Goal: Task Accomplishment & Management: Manage account settings

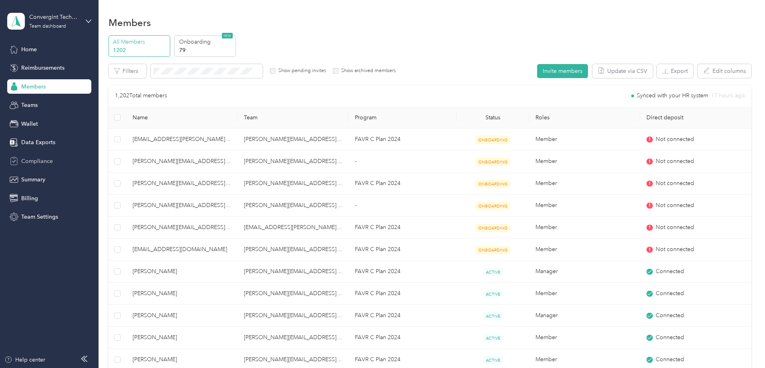
click at [32, 162] on span "Compliance" at bounding box center [37, 161] width 32 height 8
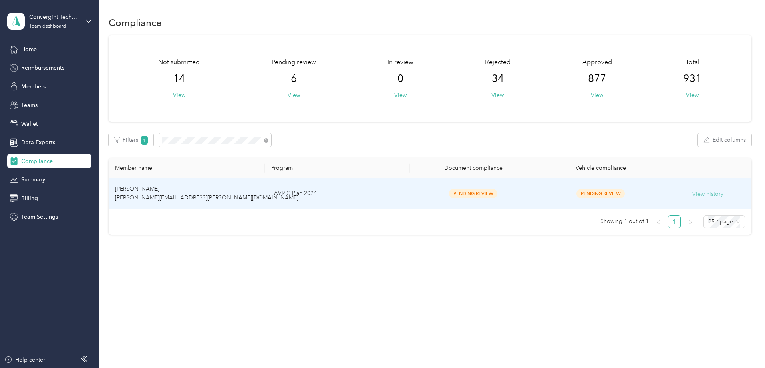
click at [692, 195] on button "View history" at bounding box center [707, 194] width 31 height 9
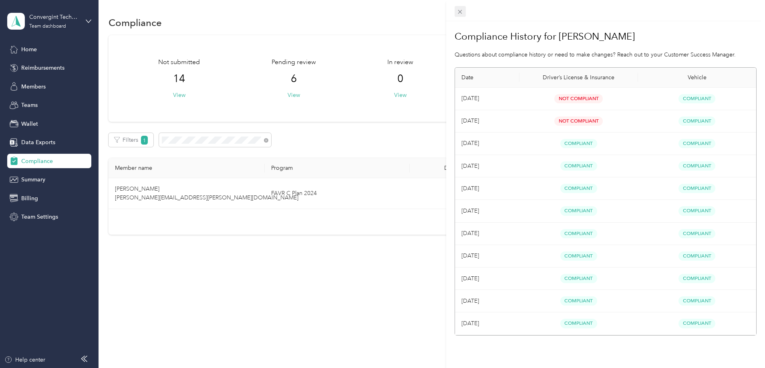
click at [459, 9] on icon at bounding box center [460, 11] width 7 height 7
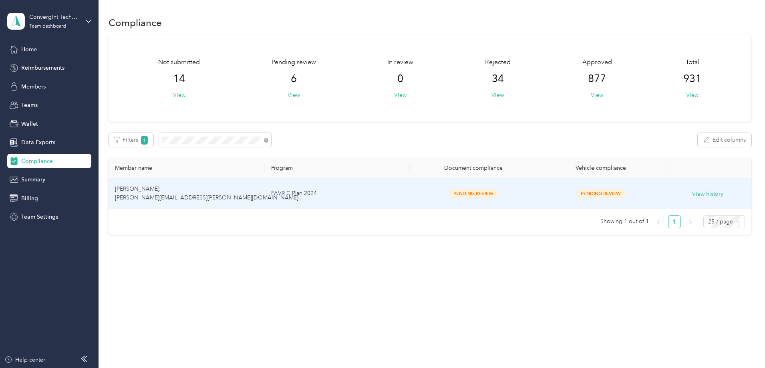
click at [237, 200] on span "David Ganzel david.ganzel@convergint.com" at bounding box center [206, 193] width 183 height 16
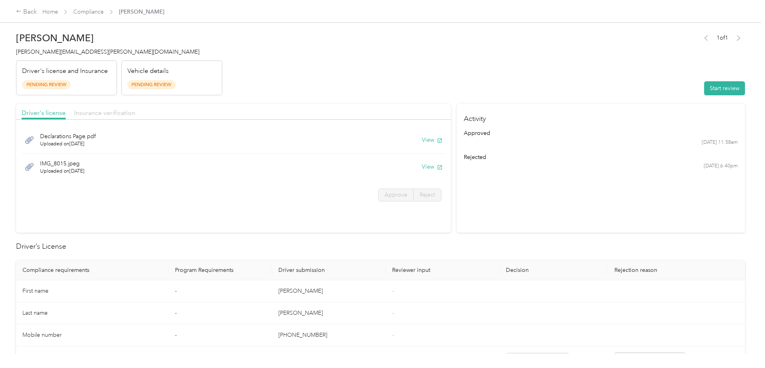
click at [135, 113] on span "Insurance verification" at bounding box center [104, 113] width 61 height 8
click at [66, 111] on span "Driver's license" at bounding box center [44, 113] width 44 height 8
click at [422, 167] on button "View" at bounding box center [432, 167] width 21 height 8
click at [422, 140] on button "View" at bounding box center [432, 140] width 21 height 8
click at [135, 115] on span "Insurance verification" at bounding box center [104, 113] width 61 height 8
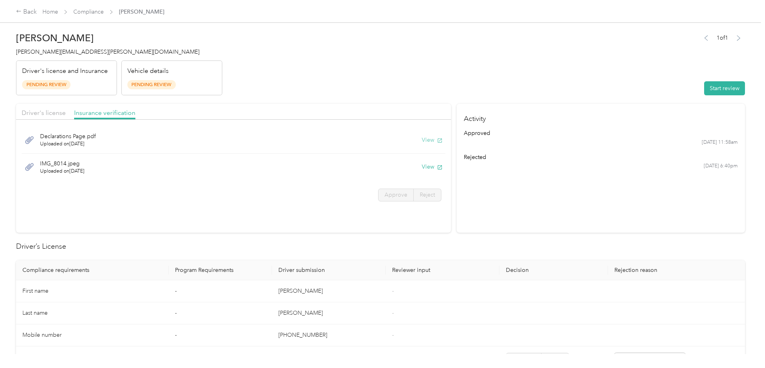
click at [422, 141] on button "View" at bounding box center [432, 140] width 21 height 8
click at [422, 139] on button "View" at bounding box center [432, 140] width 21 height 8
click at [104, 14] on link "Compliance" at bounding box center [88, 11] width 30 height 7
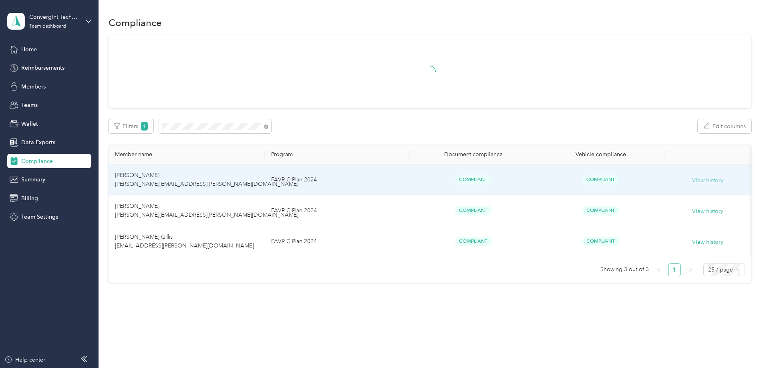
click at [692, 178] on button "View history" at bounding box center [707, 180] width 31 height 9
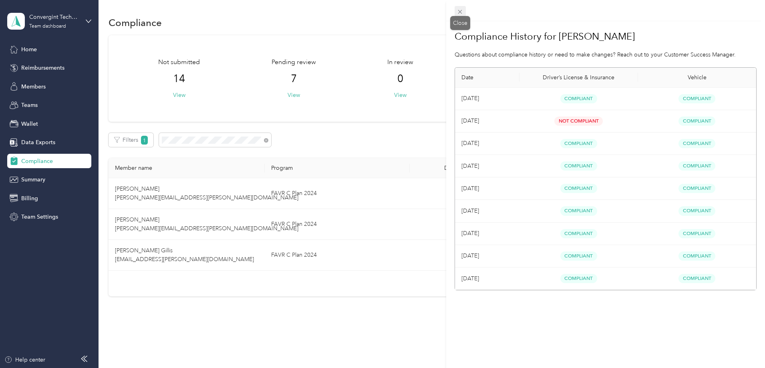
click at [459, 10] on icon at bounding box center [460, 11] width 7 height 7
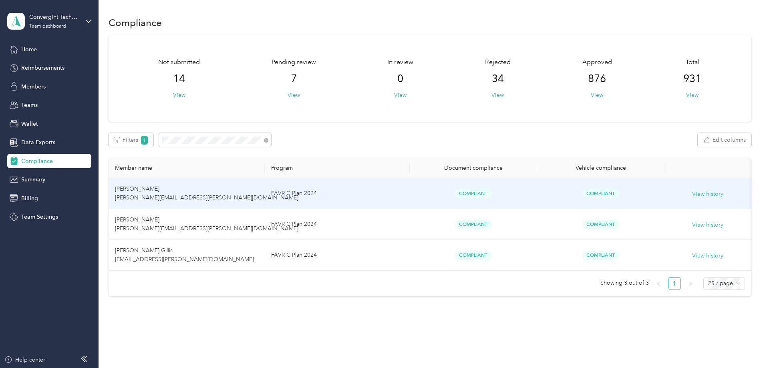
click at [210, 189] on td "Joseph Gillis joe.gillis@convergint.com" at bounding box center [187, 193] width 156 height 31
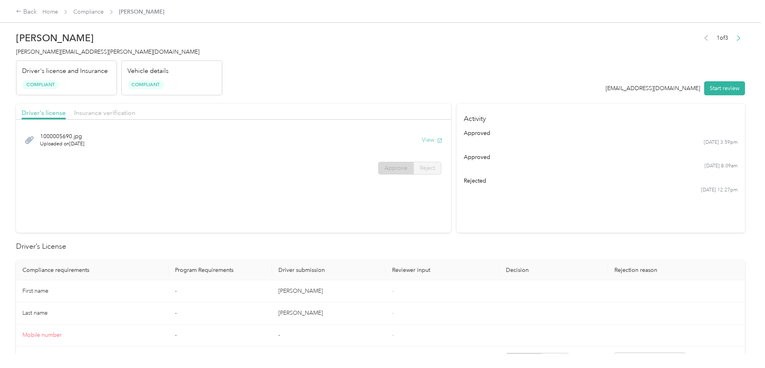
click at [422, 138] on button "View" at bounding box center [432, 140] width 21 height 8
click at [135, 112] on span "Insurance verification" at bounding box center [104, 113] width 61 height 8
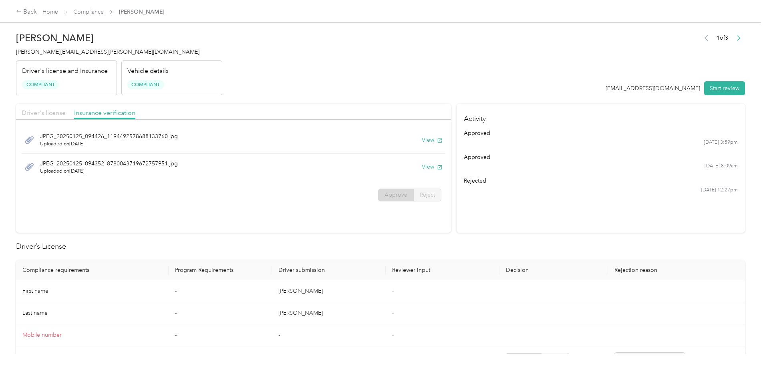
click at [66, 113] on span "Driver's license" at bounding box center [44, 113] width 44 height 8
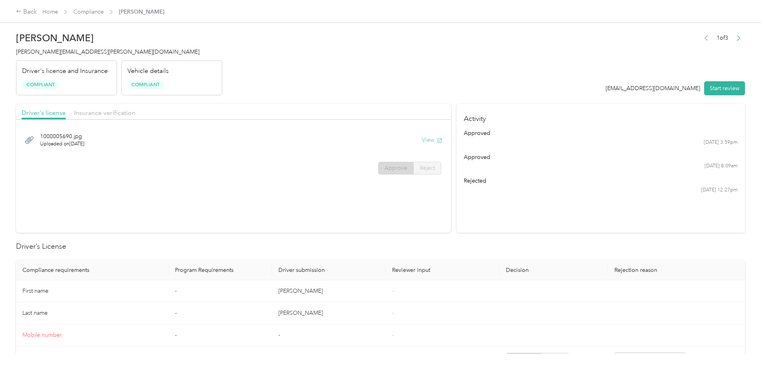
click at [422, 140] on button "View" at bounding box center [432, 140] width 21 height 8
click at [422, 141] on button "View" at bounding box center [432, 140] width 21 height 8
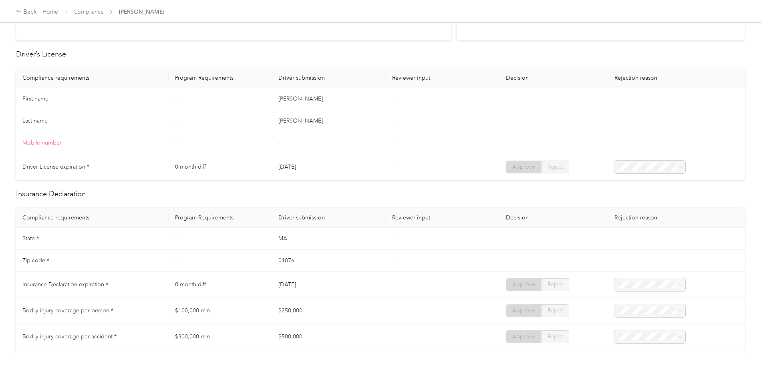
scroll to position [200, 0]
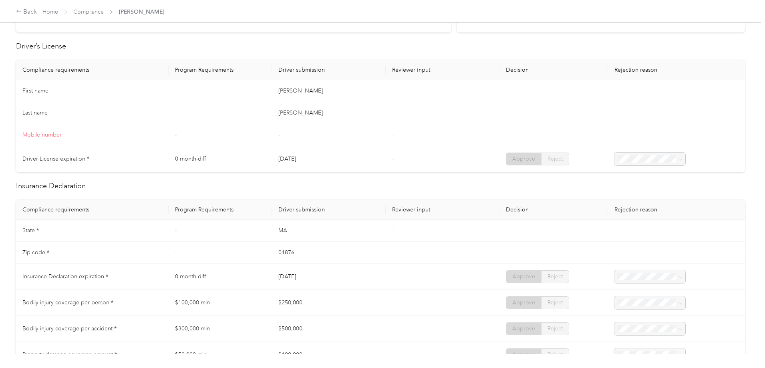
click at [300, 135] on td "-" at bounding box center [329, 135] width 114 height 22
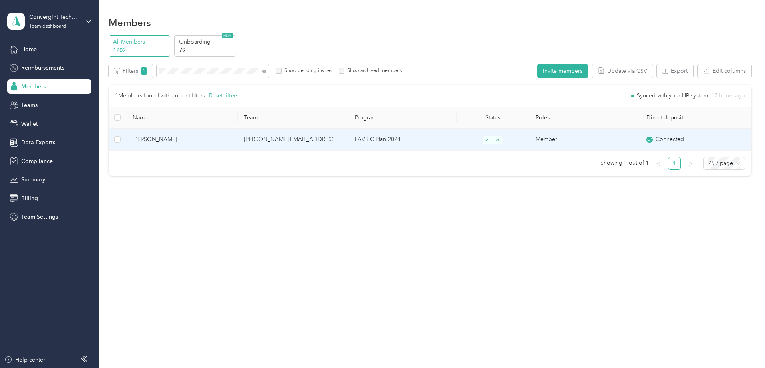
click at [319, 137] on td "[PERSON_NAME][EMAIL_ADDRESS][PERSON_NAME][DOMAIN_NAME]" at bounding box center [292, 140] width 111 height 22
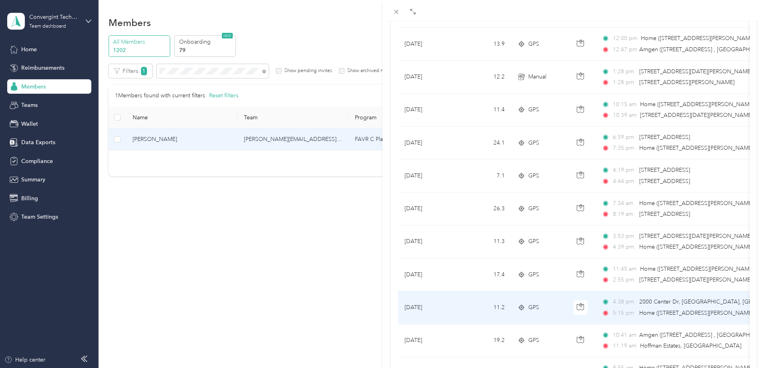
scroll to position [320, 0]
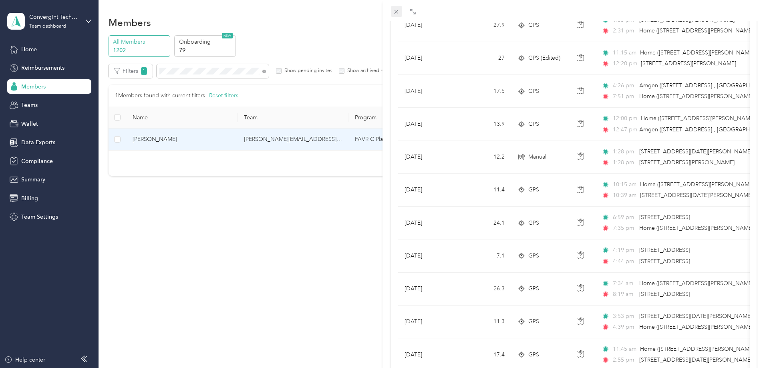
click at [396, 13] on icon at bounding box center [396, 11] width 7 height 7
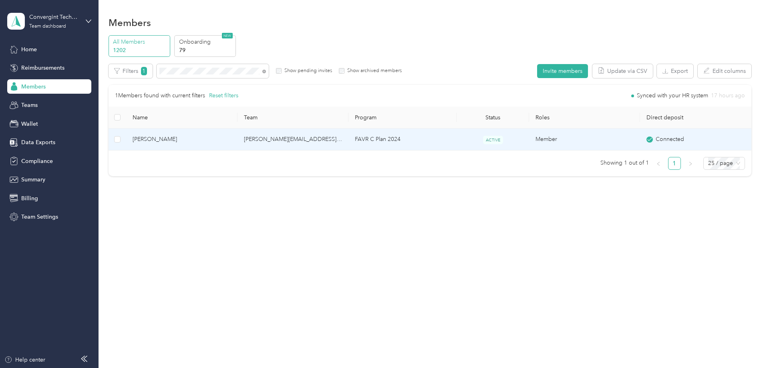
scroll to position [36, 0]
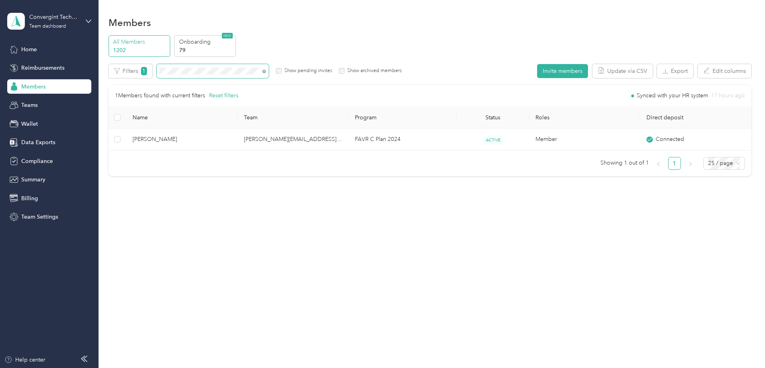
drag, startPoint x: 318, startPoint y: 72, endPoint x: 313, endPoint y: 72, distance: 5.6
click at [266, 72] on icon at bounding box center [264, 72] width 4 height 4
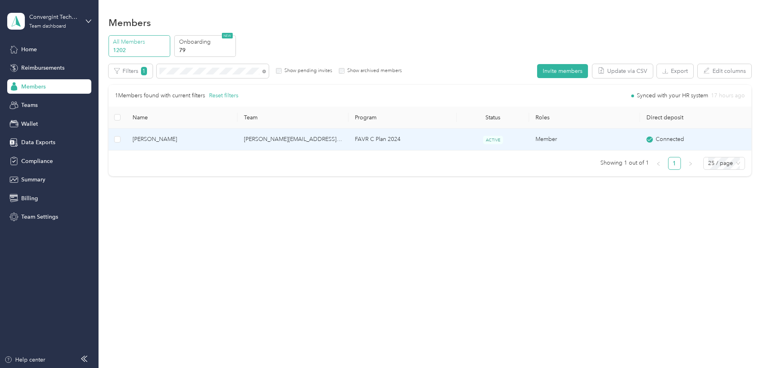
click at [305, 137] on td "josh.cannon@convergint.com" at bounding box center [292, 140] width 111 height 22
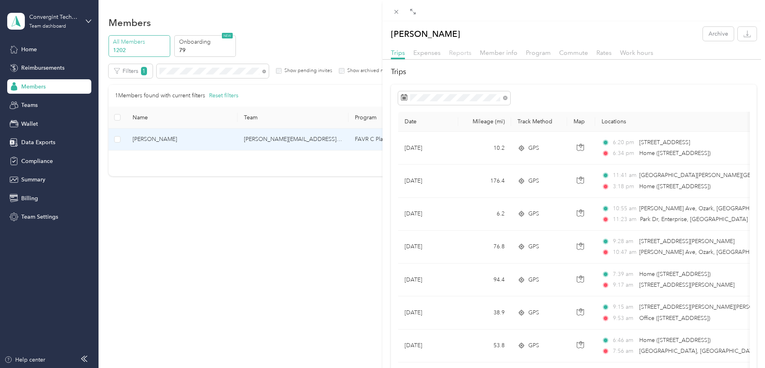
click at [452, 52] on span "Reports" at bounding box center [460, 53] width 22 height 8
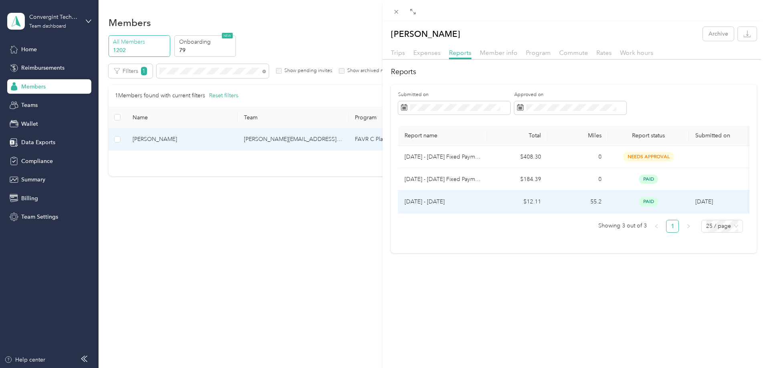
click at [540, 204] on td "$12.11" at bounding box center [517, 202] width 60 height 22
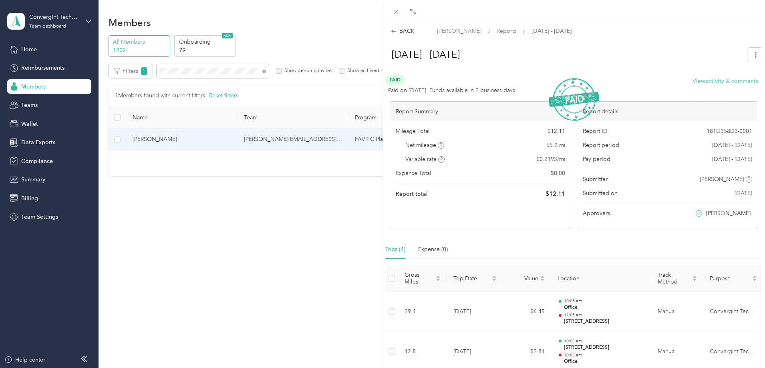
click at [702, 84] on button "View activity & comments" at bounding box center [725, 81] width 66 height 8
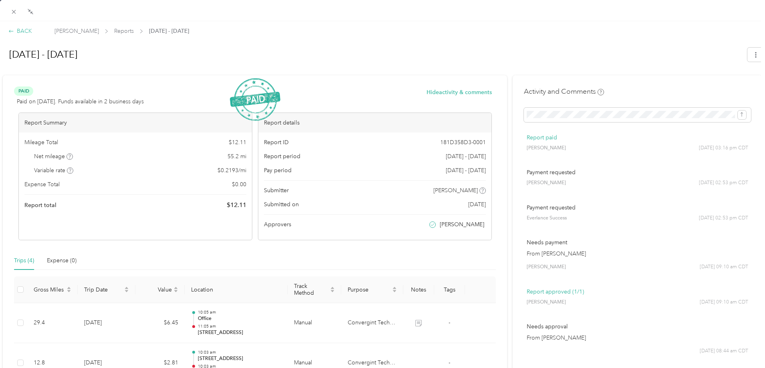
click at [20, 31] on div "BACK" at bounding box center [20, 31] width 24 height 8
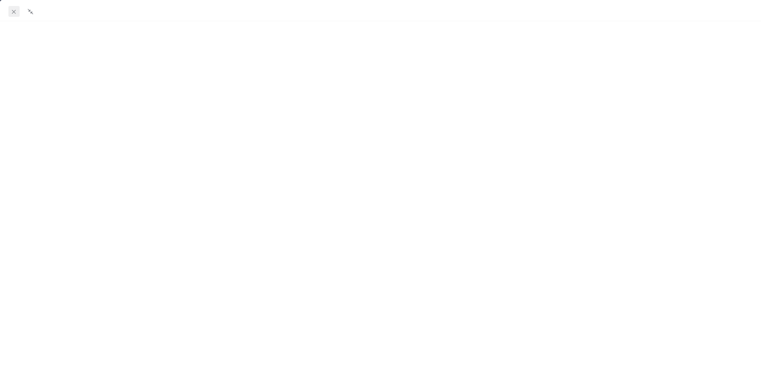
click at [15, 14] on icon at bounding box center [13, 11] width 7 height 7
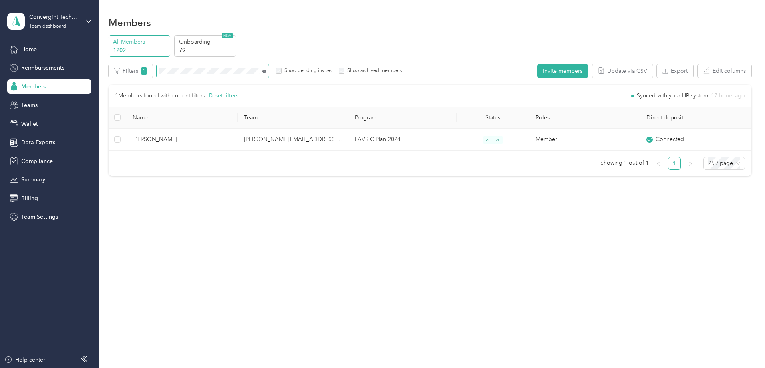
click at [266, 72] on icon at bounding box center [264, 72] width 4 height 4
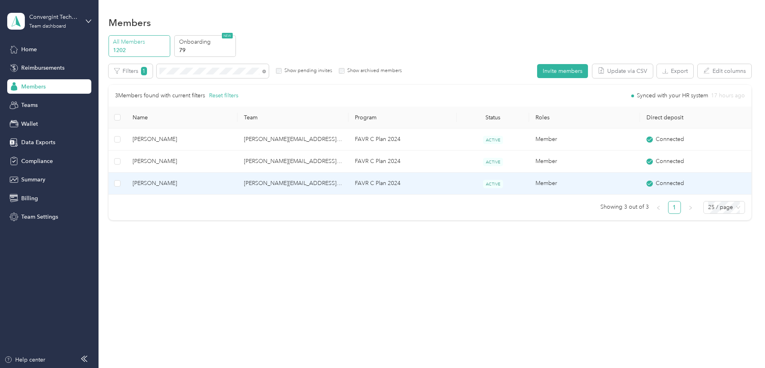
click at [312, 188] on td "simon.davis@convergint.com" at bounding box center [292, 184] width 111 height 22
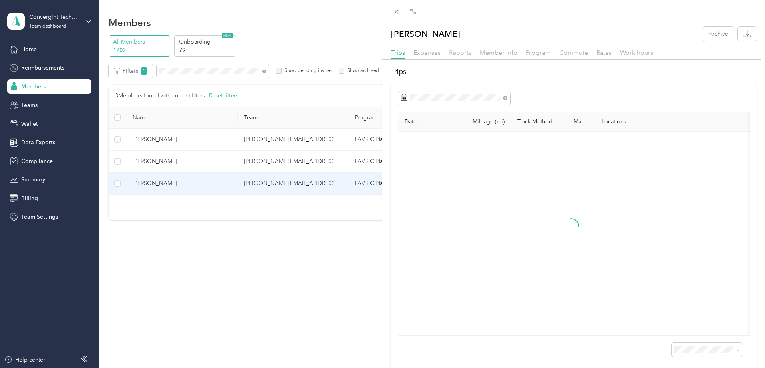
click at [457, 54] on span "Reports" at bounding box center [460, 53] width 22 height 8
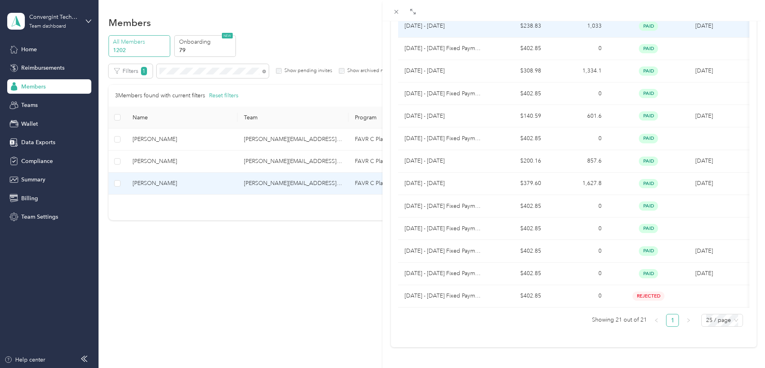
scroll to position [323, 0]
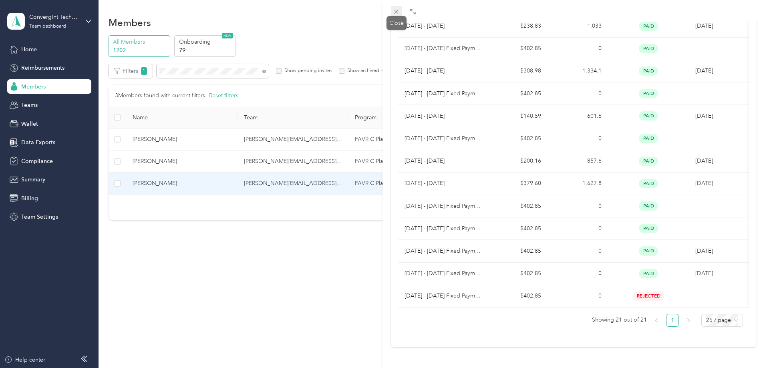
click at [395, 14] on icon at bounding box center [396, 11] width 7 height 7
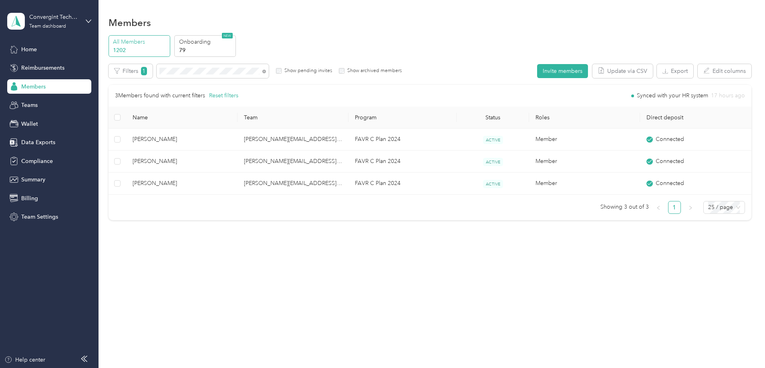
scroll to position [42, 0]
click at [266, 73] on icon at bounding box center [264, 72] width 4 height 4
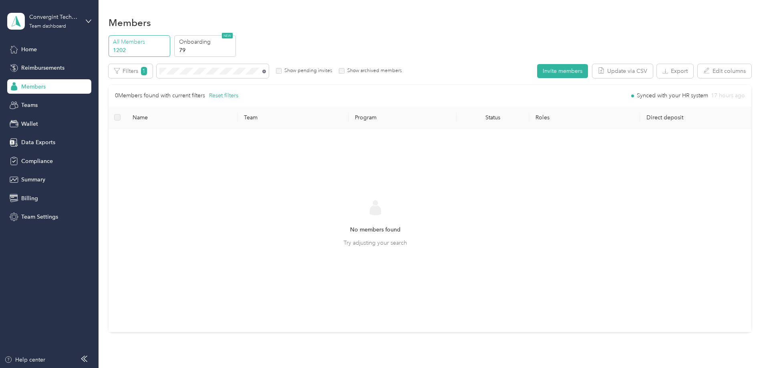
click at [265, 71] on icon at bounding box center [265, 71] width 2 height 2
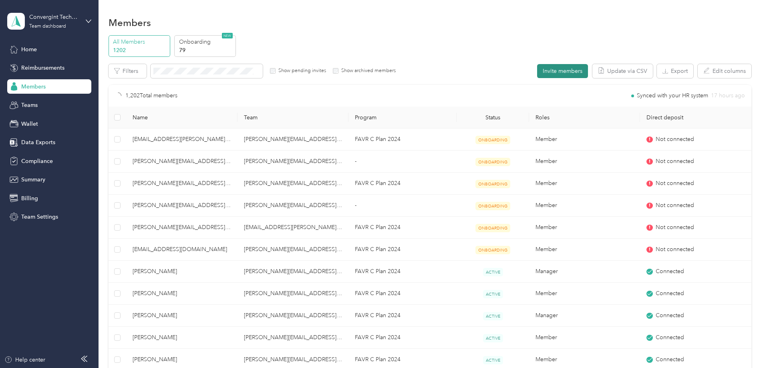
click at [537, 71] on button "Invite members" at bounding box center [562, 71] width 51 height 14
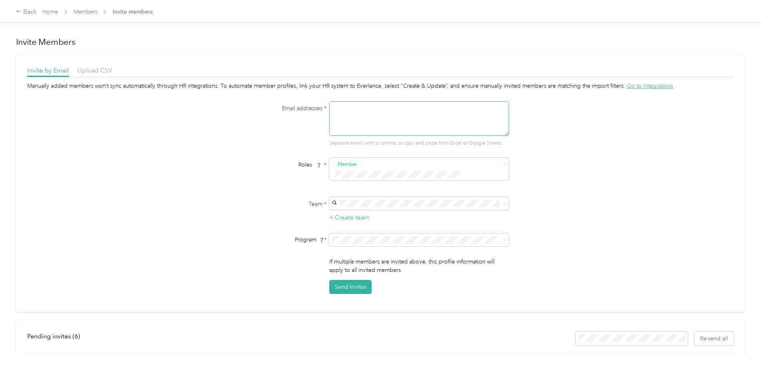
click at [413, 132] on textarea at bounding box center [419, 118] width 180 height 34
type textarea "[PERSON_NAME][EMAIL_ADDRESS][PERSON_NAME][DOMAIN_NAME]"
click at [362, 213] on span "[PERSON_NAME][EMAIL_ADDRESS][PERSON_NAME][DOMAIN_NAME]" at bounding box center [402, 220] width 137 height 15
click at [366, 296] on li "FAVR C Plan 2024 (FAVR)" at bounding box center [418, 295] width 180 height 14
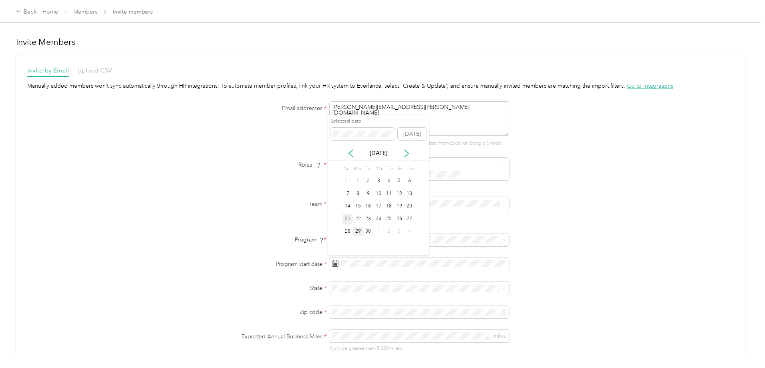
click at [346, 217] on div "21" at bounding box center [347, 219] width 10 height 10
click at [347, 201] on p "Washington" at bounding box center [418, 201] width 169 height 8
click at [352, 306] on span at bounding box center [419, 312] width 180 height 13
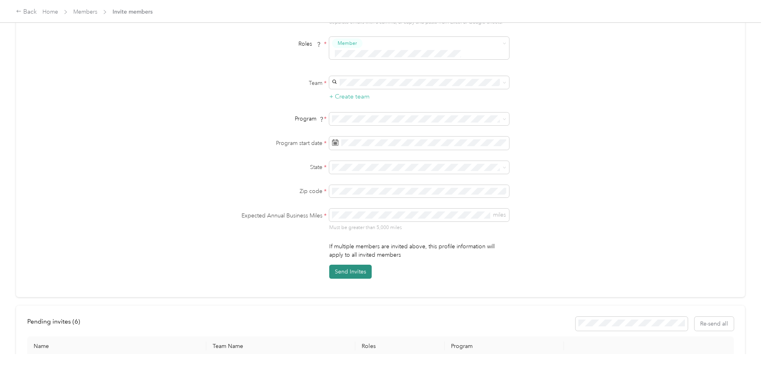
scroll to position [122, 0]
click at [335, 270] on button "Send Invites" at bounding box center [350, 271] width 42 height 14
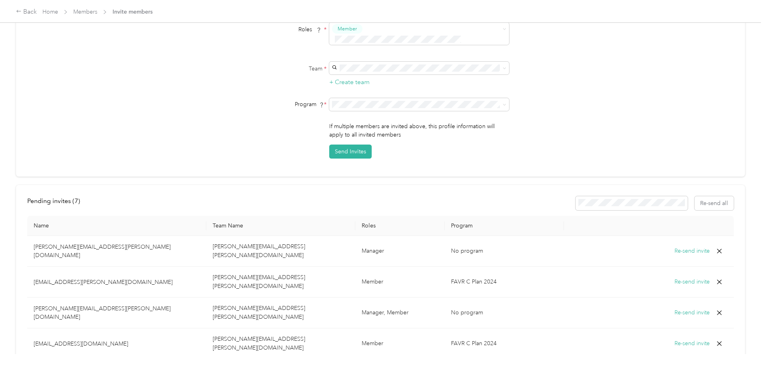
scroll to position [0, 0]
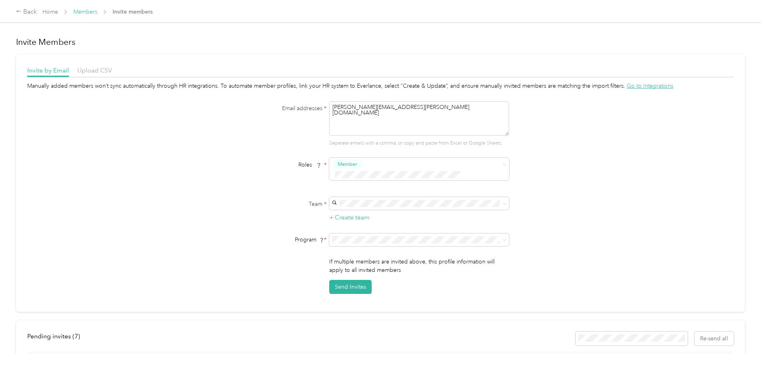
click at [97, 10] on link "Members" at bounding box center [85, 11] width 24 height 7
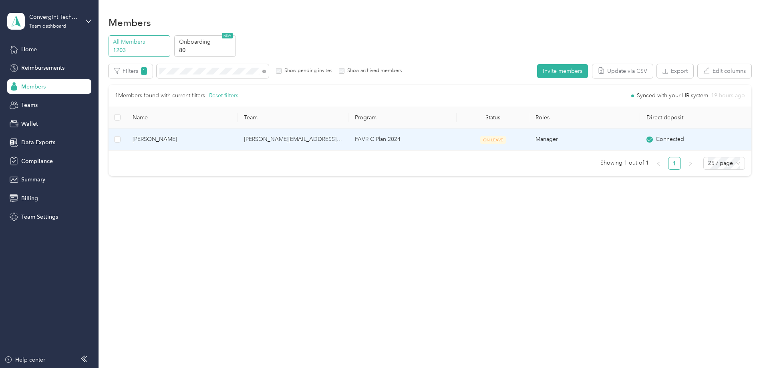
click at [418, 139] on td "FAVR C Plan 2024" at bounding box center [402, 140] width 108 height 22
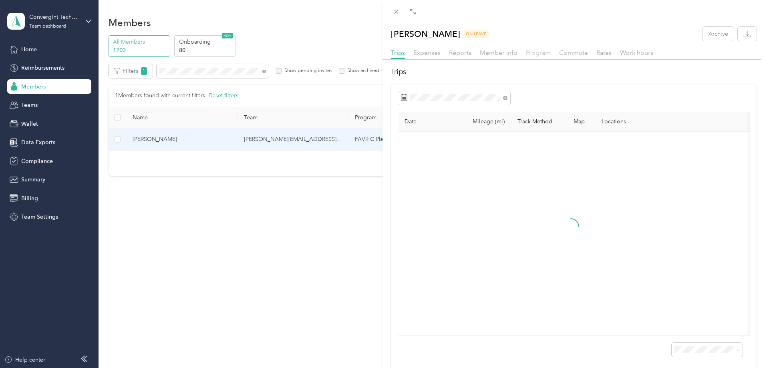
click at [530, 53] on span "Program" at bounding box center [538, 53] width 25 height 8
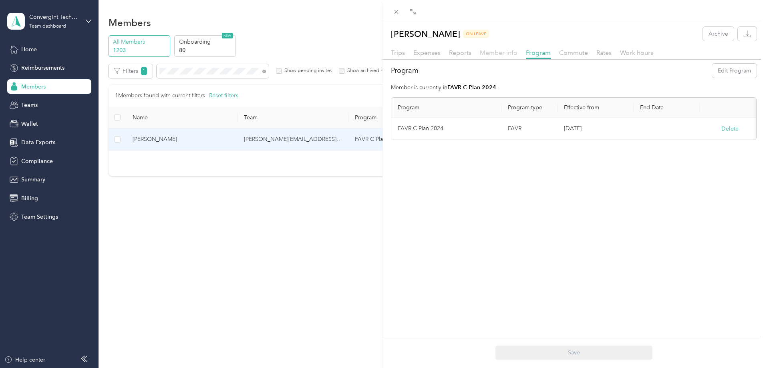
click at [497, 53] on span "Member info" at bounding box center [499, 53] width 38 height 8
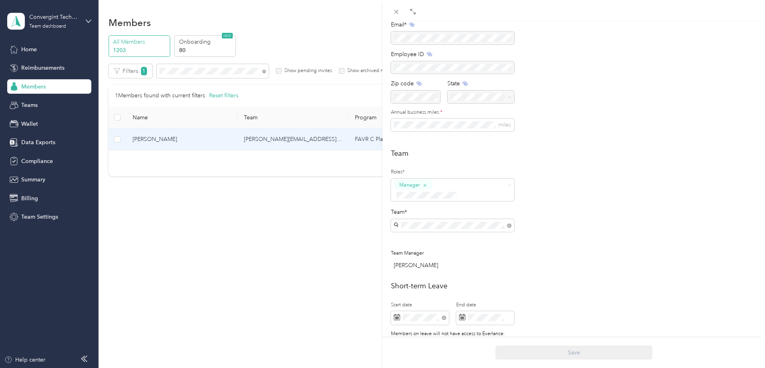
scroll to position [120, 0]
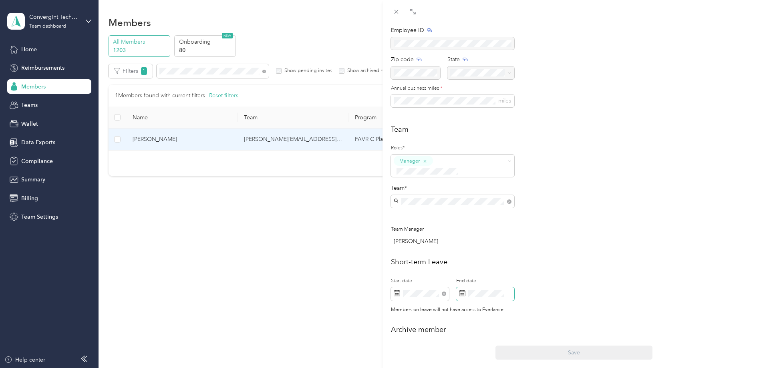
click at [462, 290] on icon at bounding box center [462, 293] width 6 height 6
click at [485, 253] on div "29" at bounding box center [486, 253] width 10 height 10
click at [528, 355] on button "Save" at bounding box center [573, 353] width 157 height 14
click at [750, 16] on icon at bounding box center [748, 15] width 6 height 7
click at [398, 11] on icon at bounding box center [396, 12] width 4 height 4
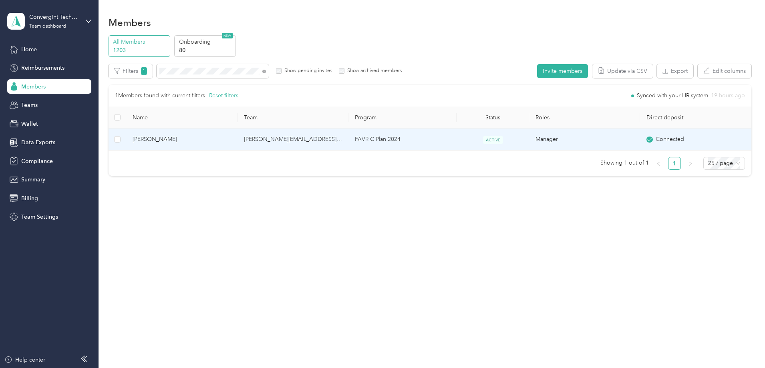
click at [377, 138] on td "FAVR C Plan 2024" at bounding box center [402, 140] width 108 height 22
click at [377, 368] on div "Drag to resize Click to close David Ganzel Archive Trips Expenses Reports Membe…" at bounding box center [380, 368] width 761 height 0
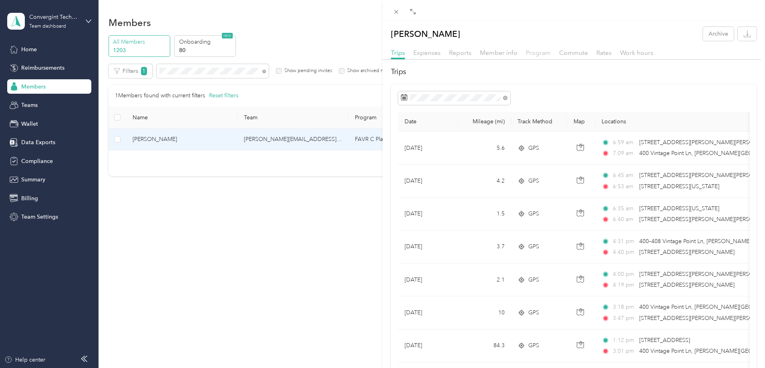
click at [538, 52] on span "Program" at bounding box center [538, 53] width 25 height 8
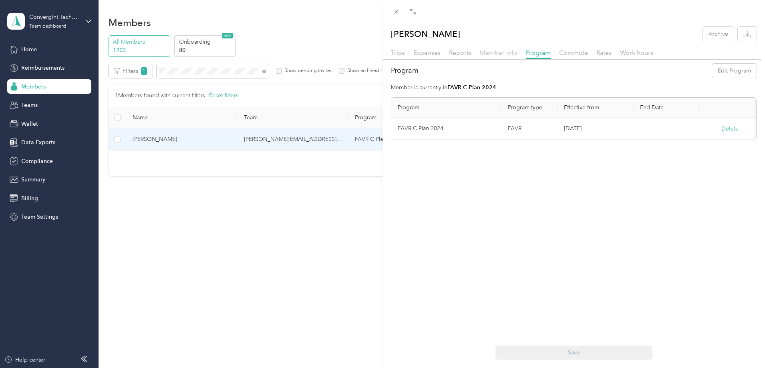
click at [493, 53] on span "Member info" at bounding box center [499, 53] width 38 height 8
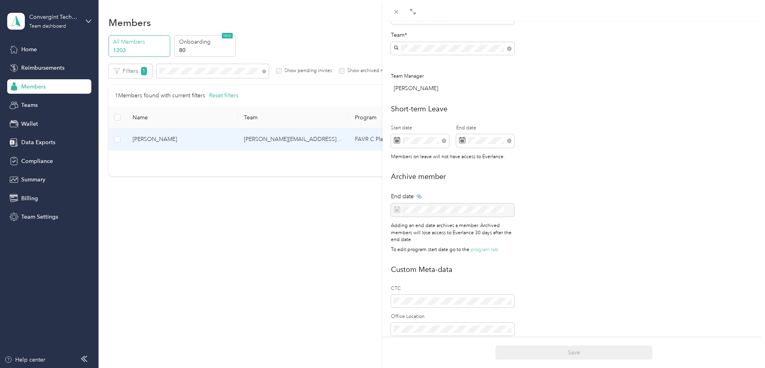
scroll to position [282, 0]
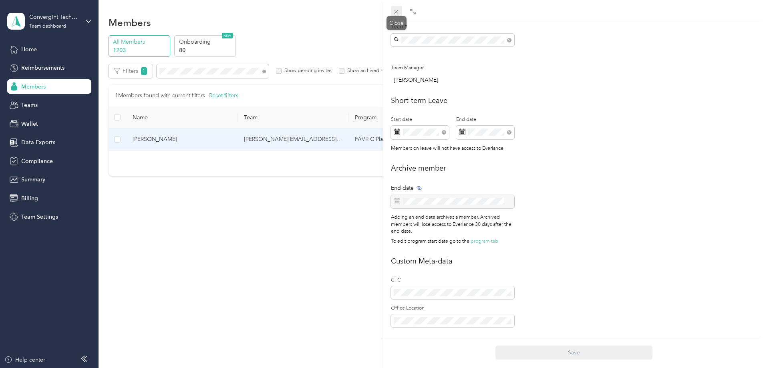
click at [396, 11] on icon at bounding box center [396, 11] width 7 height 7
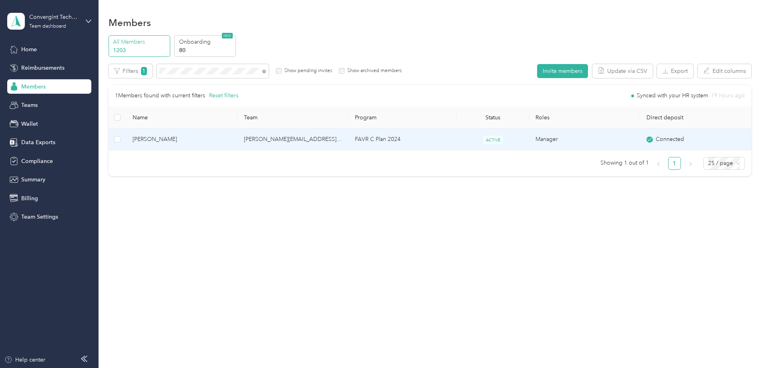
scroll to position [273, 0]
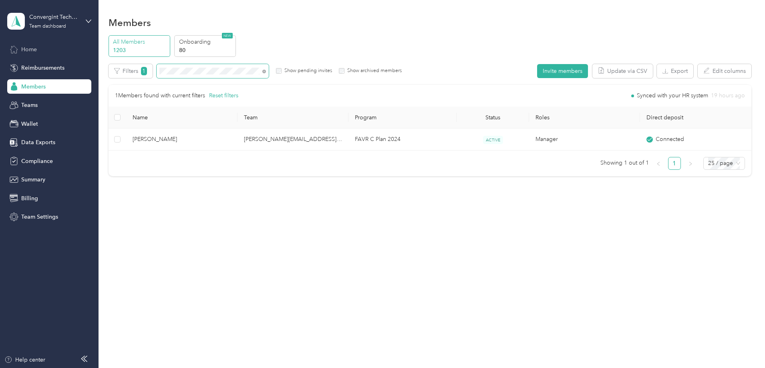
click at [157, 66] on div "All Members 1203 Onboarding 80 NEW Edit role Edit team Edit program Export Sele…" at bounding box center [430, 109] width 643 height 148
click at [266, 72] on icon at bounding box center [264, 72] width 4 height 4
click at [266, 71] on icon at bounding box center [264, 72] width 4 height 4
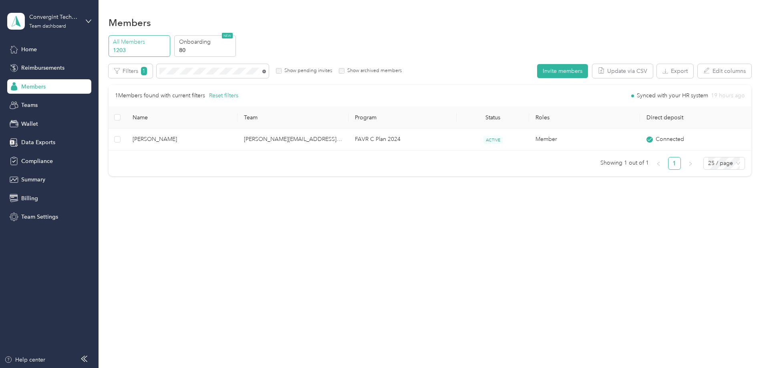
click at [266, 72] on icon at bounding box center [264, 72] width 4 height 4
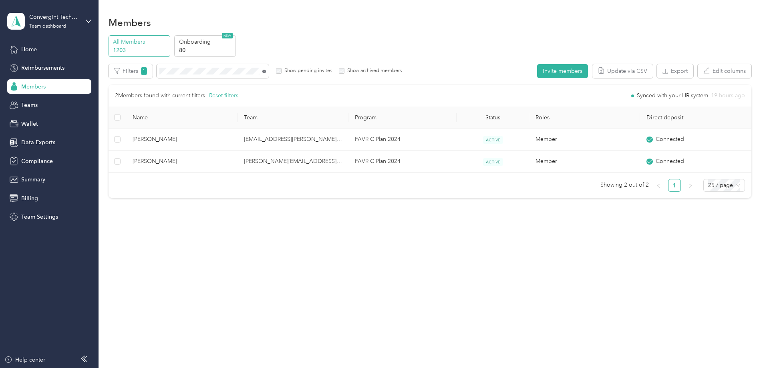
click at [266, 71] on icon at bounding box center [264, 72] width 4 height 4
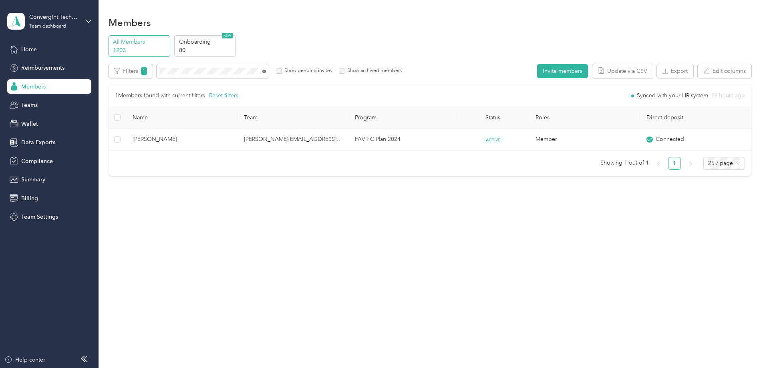
click at [266, 71] on icon at bounding box center [264, 72] width 4 height 4
click at [266, 72] on icon at bounding box center [264, 72] width 4 height 4
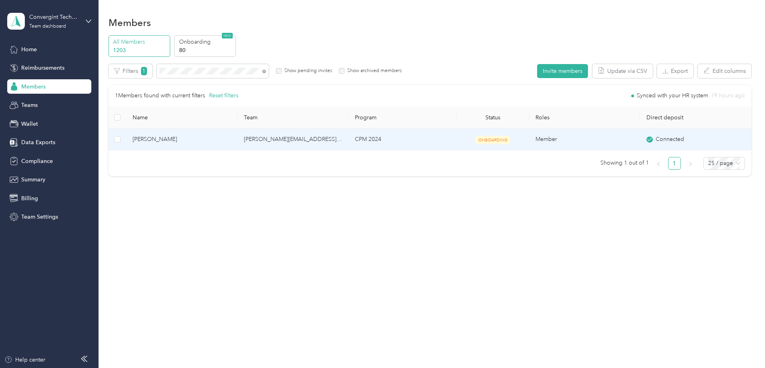
click at [319, 137] on td "[PERSON_NAME][EMAIL_ADDRESS][PERSON_NAME][DOMAIN_NAME]" at bounding box center [292, 140] width 111 height 22
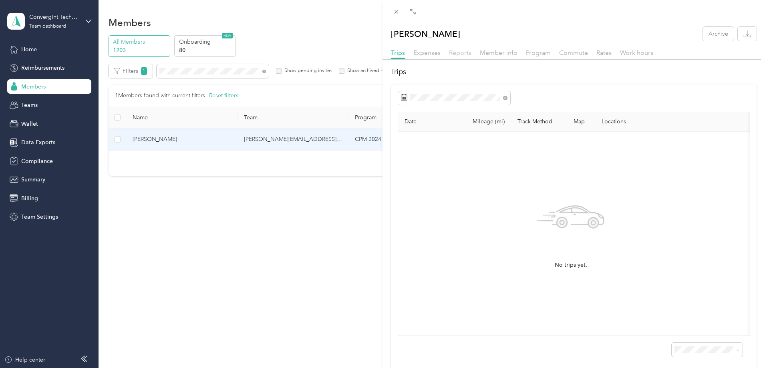
click at [465, 51] on span "Reports" at bounding box center [460, 53] width 22 height 8
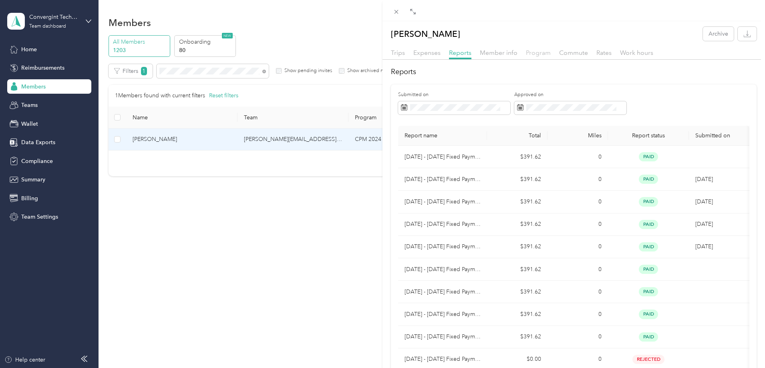
click at [527, 53] on span "Program" at bounding box center [538, 53] width 25 height 8
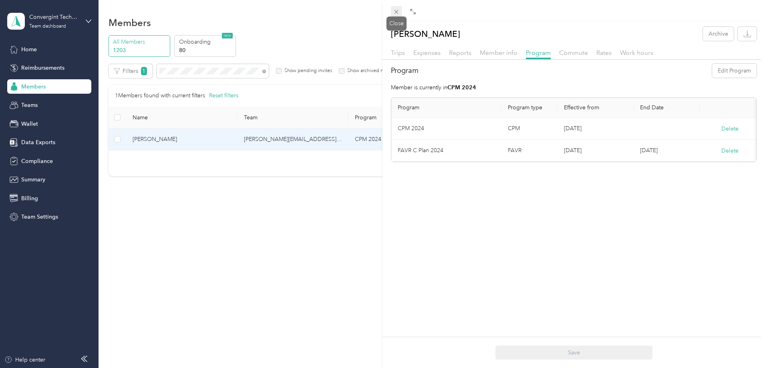
click at [395, 7] on span at bounding box center [396, 11] width 11 height 11
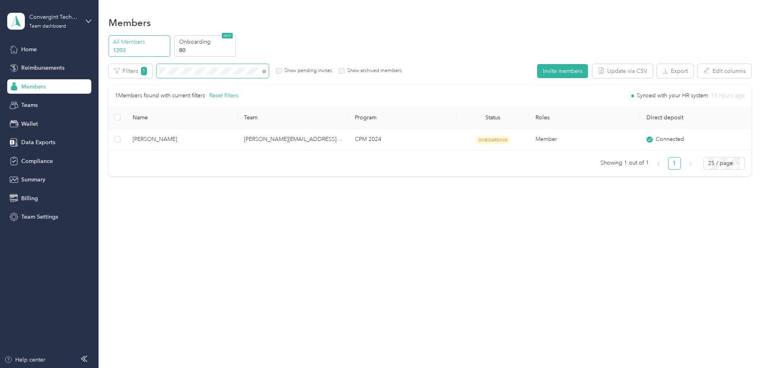
click at [269, 71] on span at bounding box center [213, 71] width 112 height 14
click at [266, 71] on icon at bounding box center [264, 72] width 4 height 4
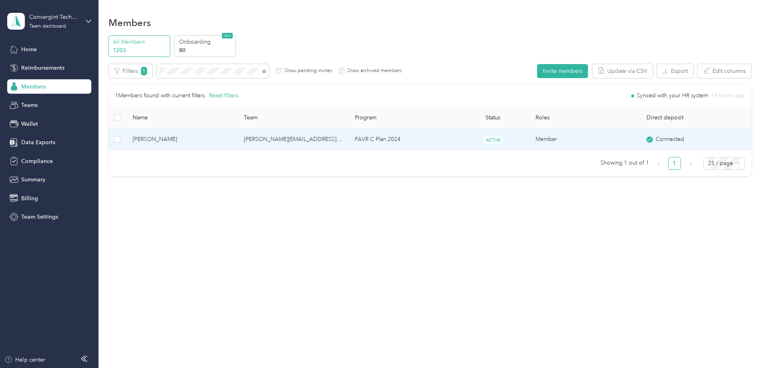
click at [320, 139] on td "john.sanders@convergint.com" at bounding box center [292, 140] width 111 height 22
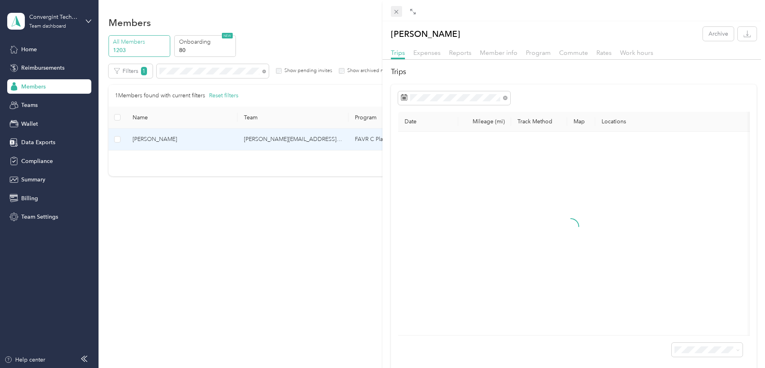
click at [395, 8] on span at bounding box center [396, 11] width 11 height 11
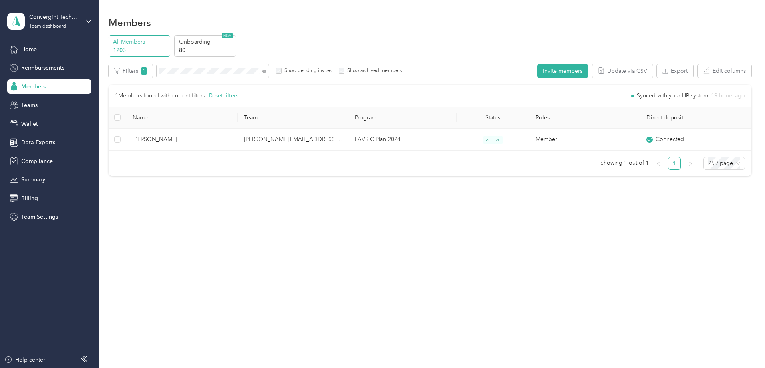
drag, startPoint x: 319, startPoint y: 72, endPoint x: 313, endPoint y: 72, distance: 6.0
click at [266, 72] on icon at bounding box center [264, 72] width 4 height 4
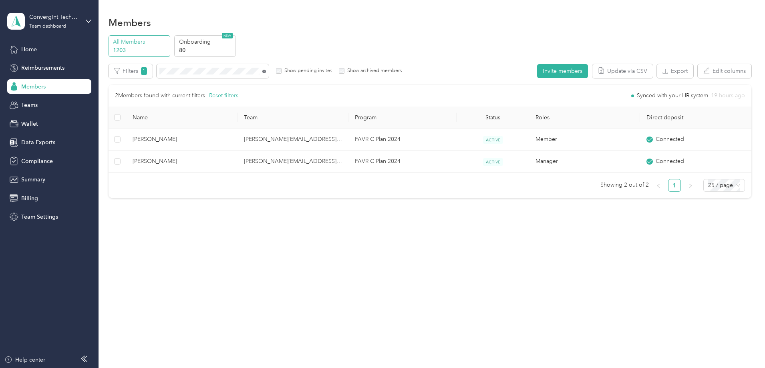
click at [266, 72] on icon at bounding box center [264, 72] width 4 height 4
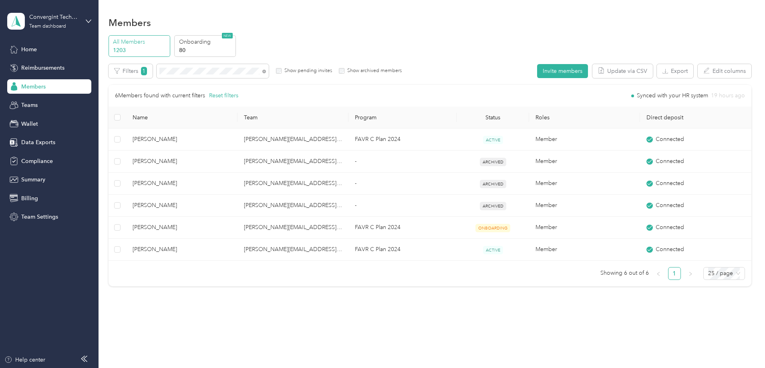
drag, startPoint x: 317, startPoint y: 72, endPoint x: 311, endPoint y: 72, distance: 6.4
click at [265, 72] on icon at bounding box center [265, 71] width 2 height 2
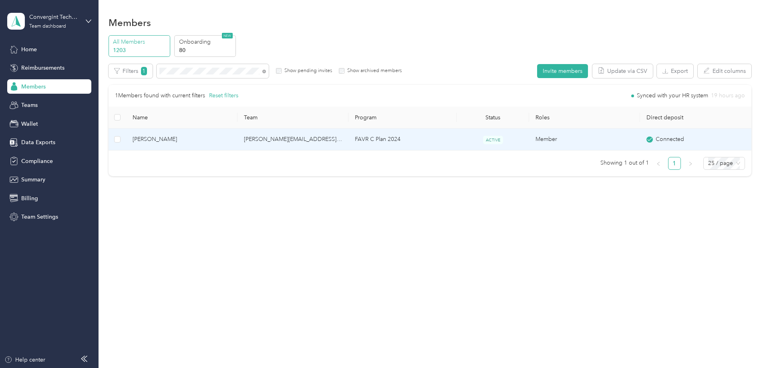
click at [237, 146] on td "Tyler Tuchscherer" at bounding box center [181, 140] width 111 height 22
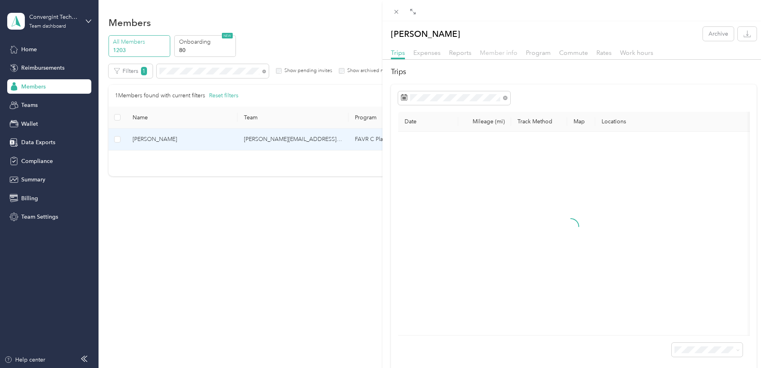
click at [495, 53] on span "Member info" at bounding box center [499, 53] width 38 height 8
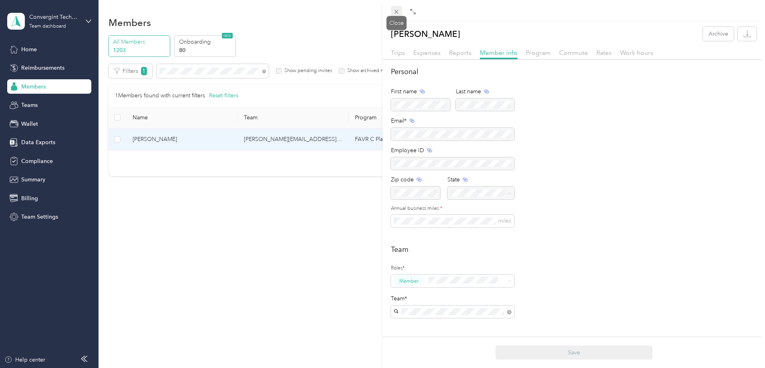
click at [395, 12] on icon at bounding box center [396, 11] width 7 height 7
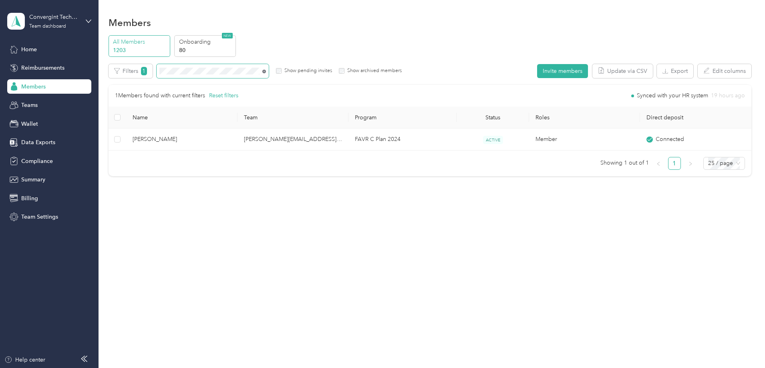
click at [266, 72] on icon at bounding box center [264, 72] width 4 height 4
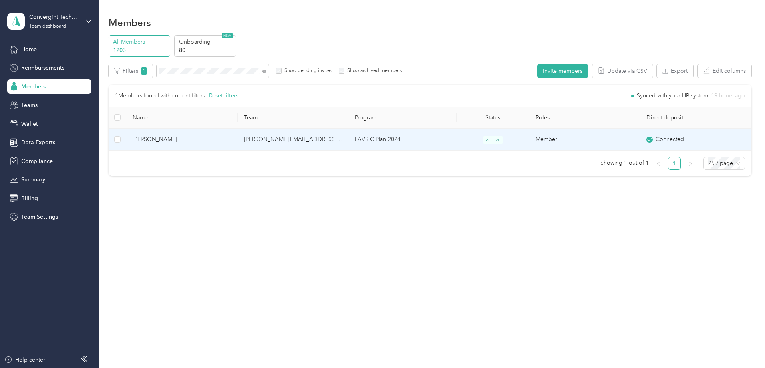
click at [493, 141] on span "ACTIVE" at bounding box center [493, 140] width 20 height 8
click at [312, 141] on td "chris.bills@convergint.com" at bounding box center [292, 140] width 111 height 22
click at [312, 368] on div "Drag to resize Click to close Loading member data" at bounding box center [380, 368] width 761 height 0
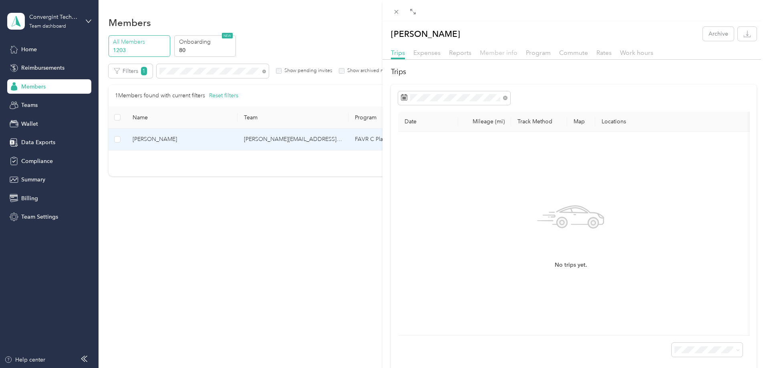
click at [496, 54] on span "Member info" at bounding box center [499, 53] width 38 height 8
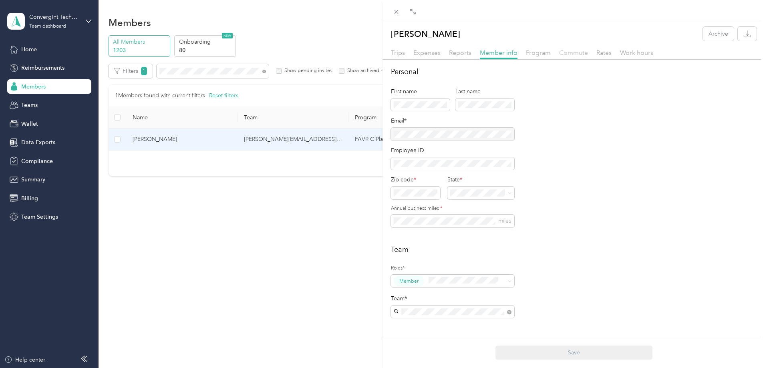
click at [572, 51] on span "Commute" at bounding box center [573, 53] width 29 height 8
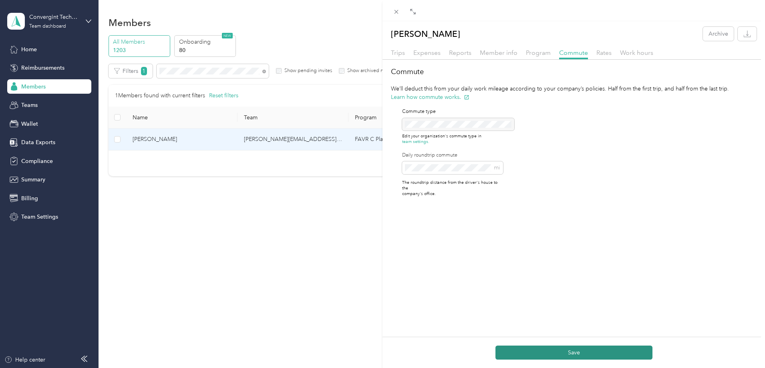
click at [590, 354] on button "Save" at bounding box center [573, 353] width 157 height 14
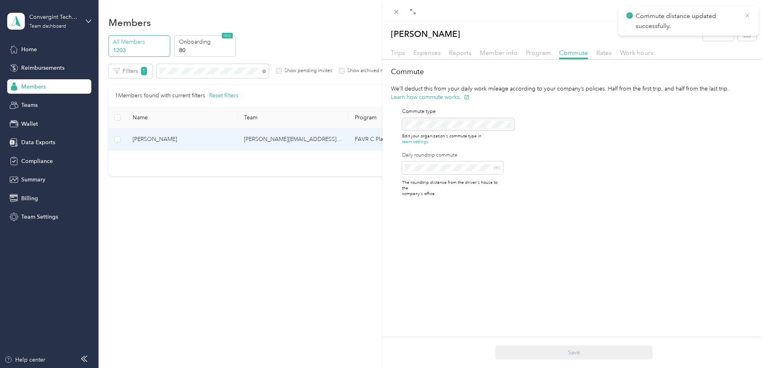
click at [750, 13] on icon at bounding box center [747, 15] width 6 height 7
click at [396, 11] on icon at bounding box center [396, 12] width 4 height 4
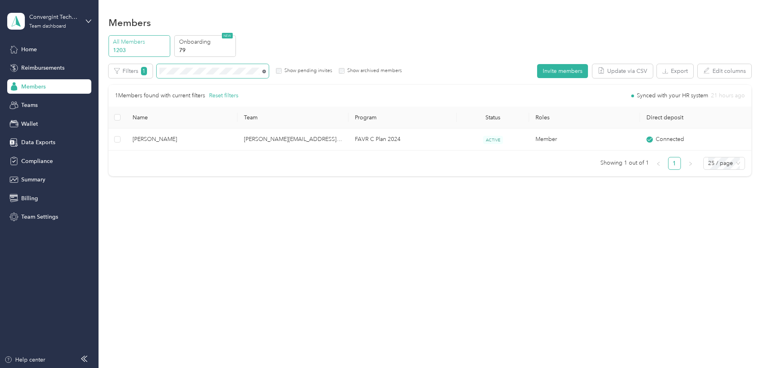
click at [266, 72] on icon at bounding box center [264, 72] width 4 height 4
click at [266, 71] on icon at bounding box center [264, 72] width 4 height 4
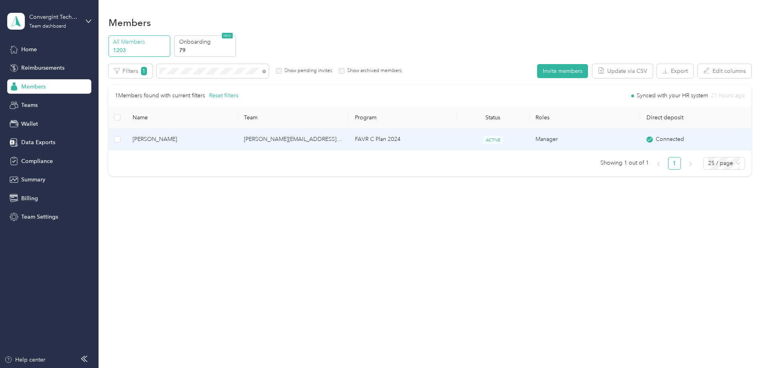
click at [417, 140] on td "FAVR C Plan 2024" at bounding box center [402, 140] width 108 height 22
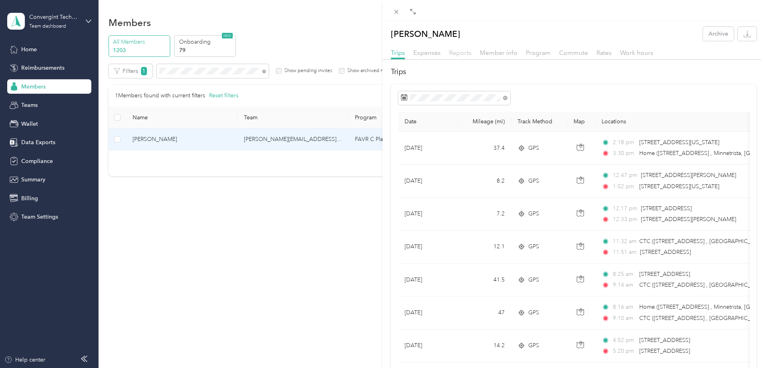
click at [455, 51] on span "Reports" at bounding box center [460, 53] width 22 height 8
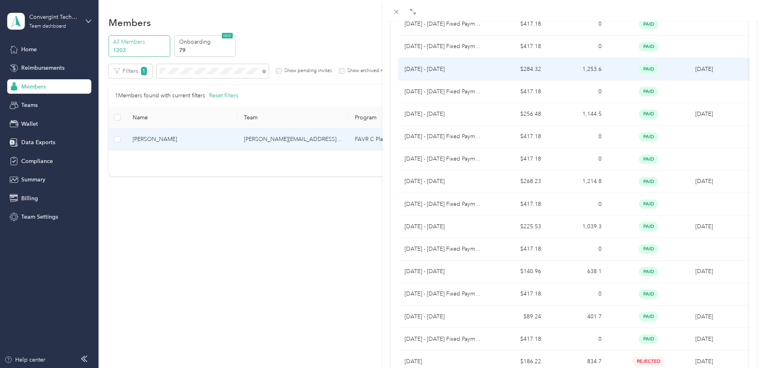
scroll to position [300, 0]
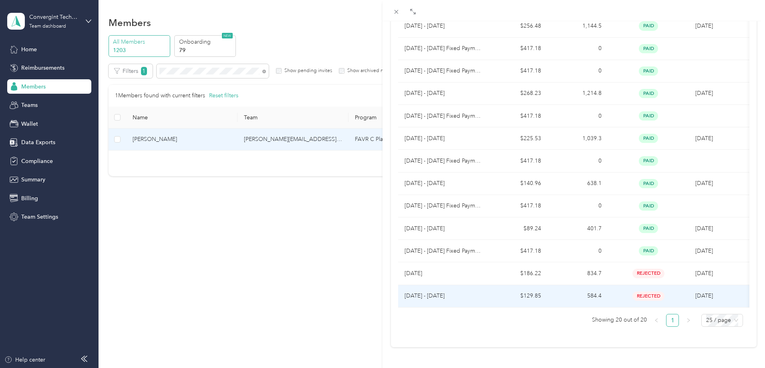
click at [485, 285] on td "[DATE] - [DATE]" at bounding box center [442, 296] width 89 height 22
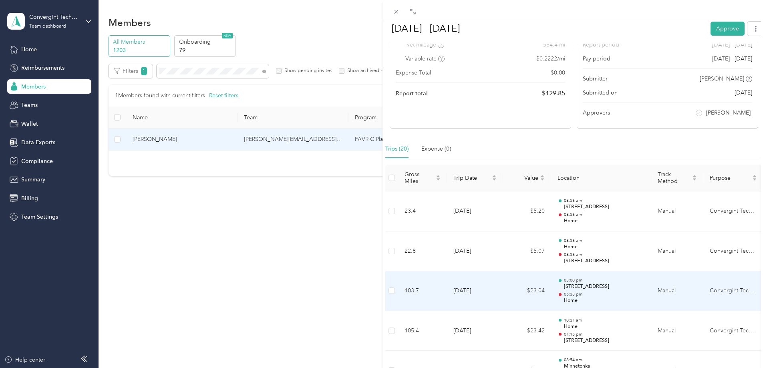
scroll to position [0, 0]
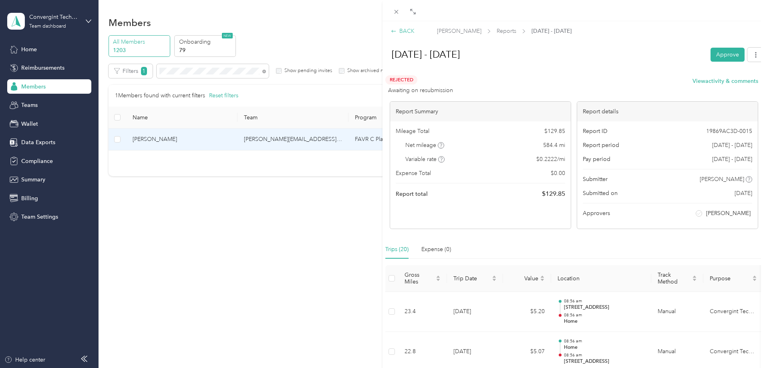
click at [405, 29] on div "BACK" at bounding box center [403, 31] width 24 height 8
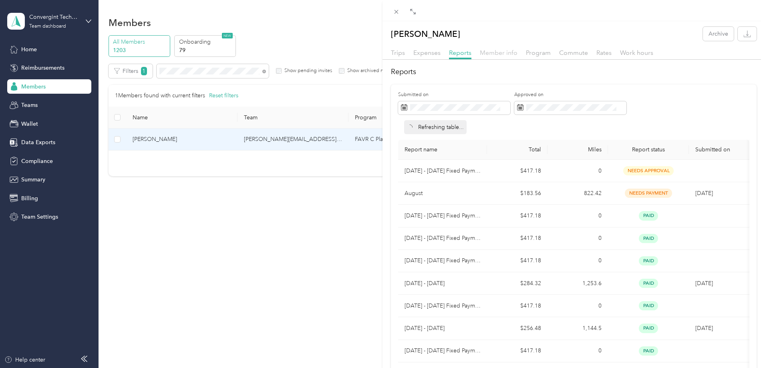
click at [494, 52] on span "Member info" at bounding box center [499, 53] width 38 height 8
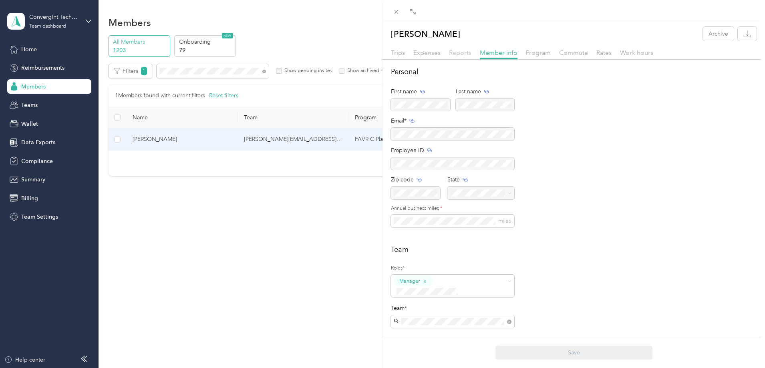
click at [451, 53] on span "Reports" at bounding box center [460, 53] width 22 height 8
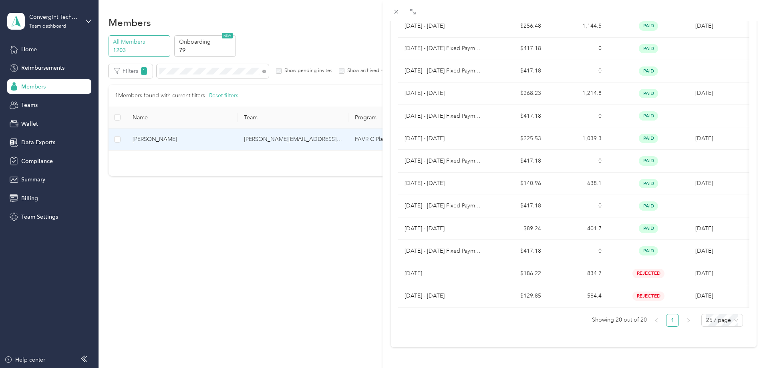
scroll to position [300, 0]
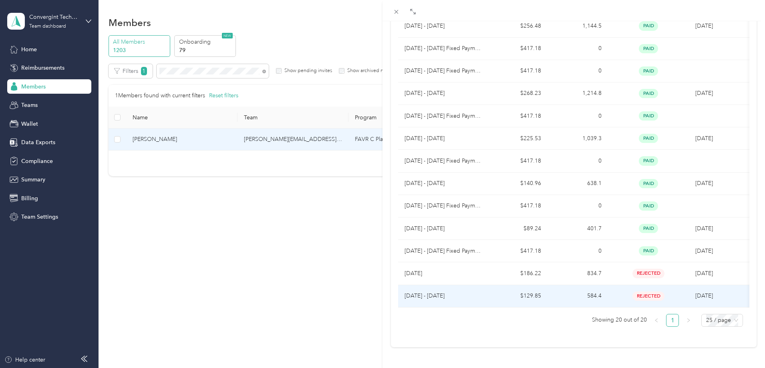
click at [519, 285] on td "$129.85" at bounding box center [517, 296] width 60 height 22
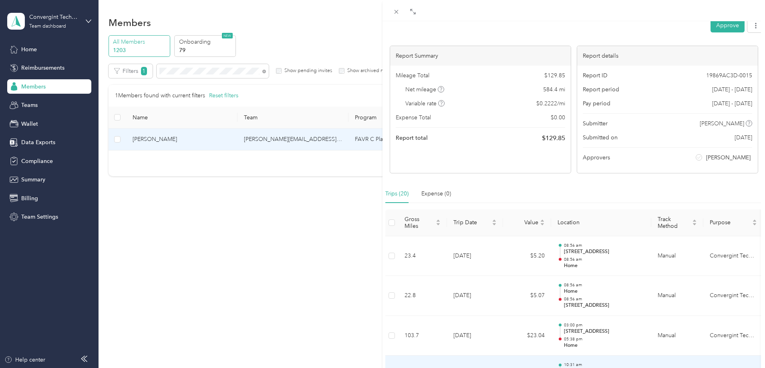
scroll to position [0, 0]
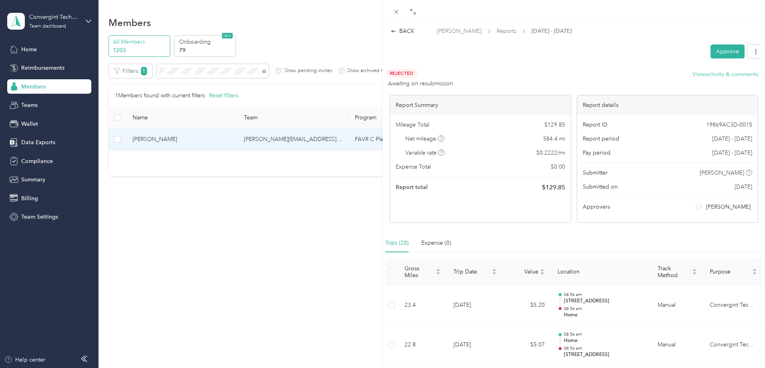
click at [721, 74] on button "View activity & comments" at bounding box center [725, 74] width 66 height 8
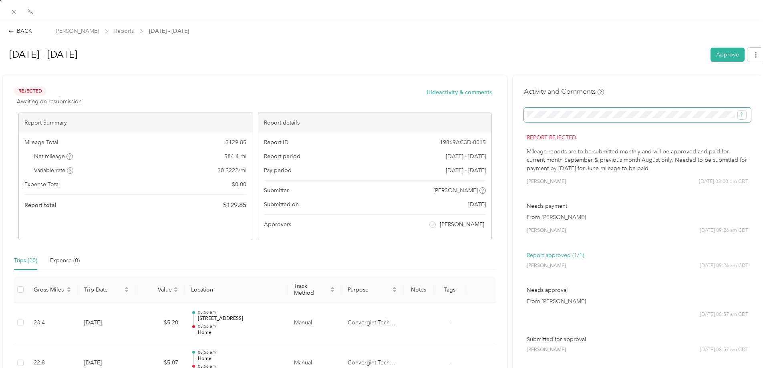
click at [686, 111] on span at bounding box center [637, 115] width 227 height 14
drag, startPoint x: 698, startPoint y: 109, endPoint x: 522, endPoint y: 105, distance: 176.3
click at [524, 105] on div "Activity and Comments Report rejected Mileage reports are to be submitted month…" at bounding box center [637, 226] width 227 height 278
click at [721, 53] on button "Approve" at bounding box center [727, 55] width 34 height 14
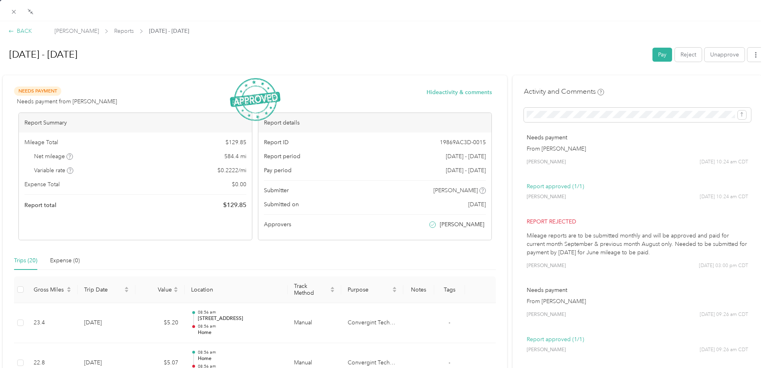
click at [25, 30] on div "BACK" at bounding box center [20, 31] width 24 height 8
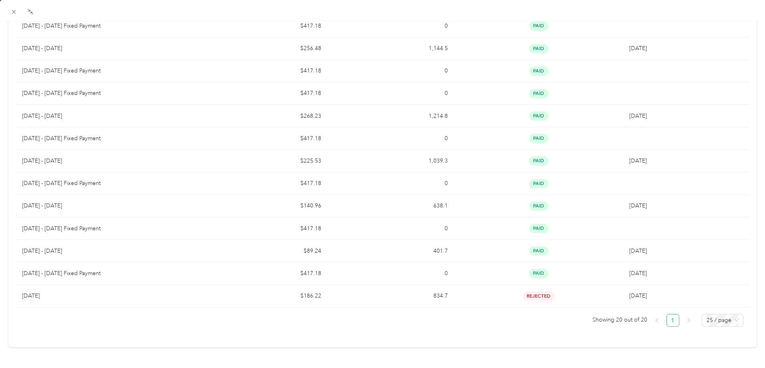
scroll to position [294, 0]
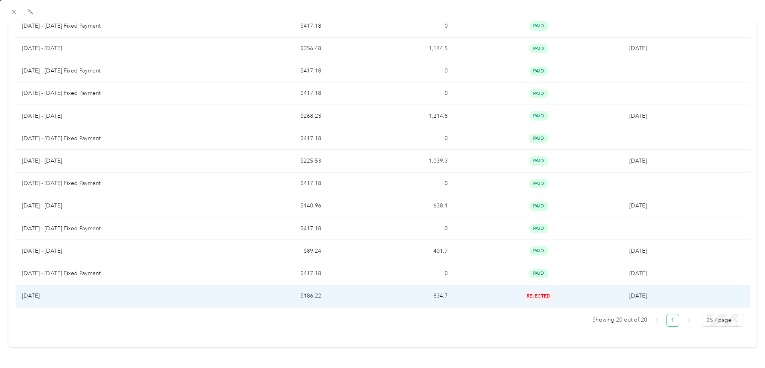
click at [338, 288] on td "834.7" at bounding box center [391, 296] width 127 height 22
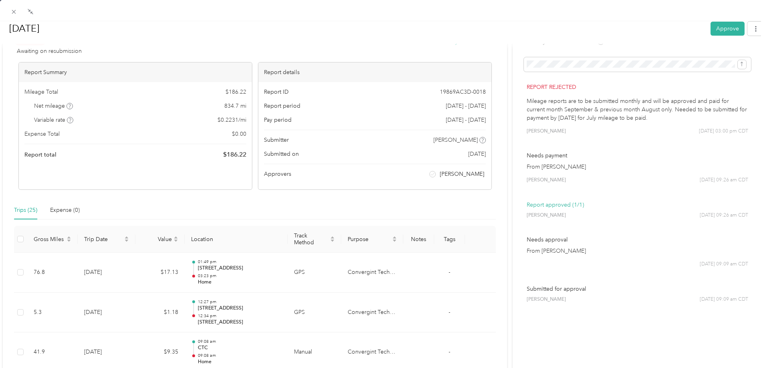
scroll to position [0, 0]
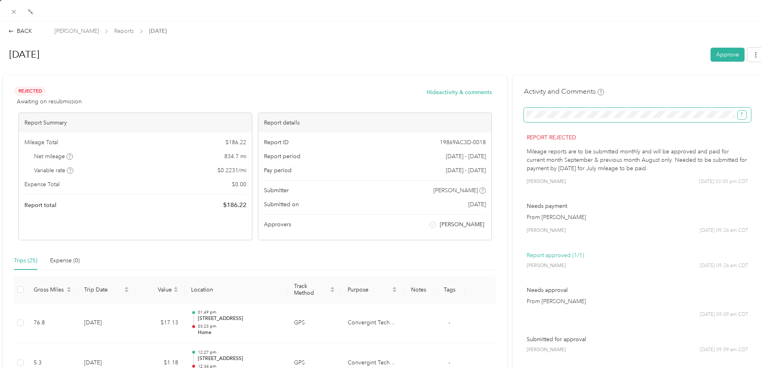
click at [739, 113] on icon "submit" at bounding box center [742, 115] width 6 height 6
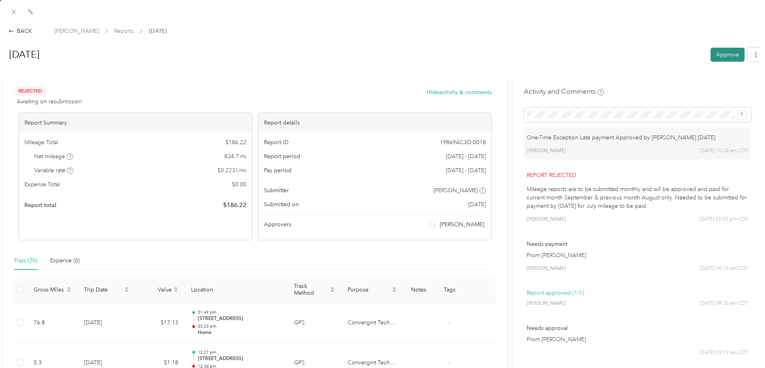
click at [727, 60] on button "Approve" at bounding box center [727, 55] width 34 height 14
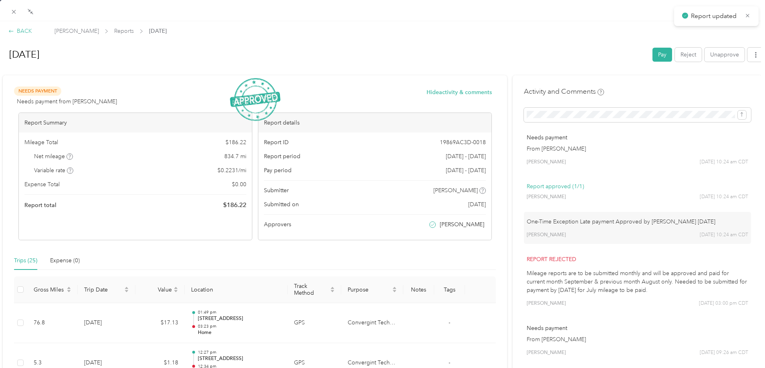
click at [25, 30] on div "BACK" at bounding box center [20, 31] width 24 height 8
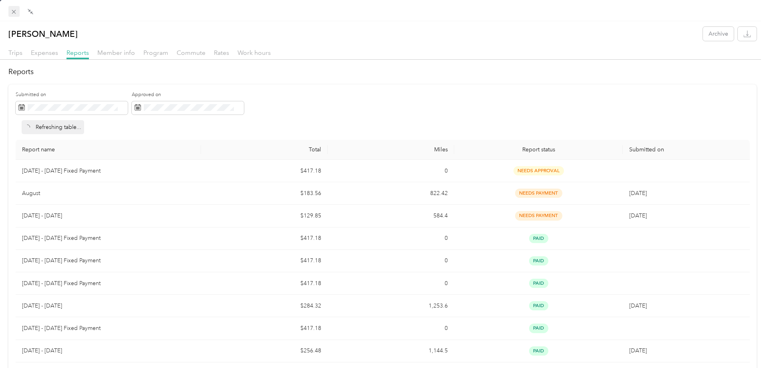
click at [14, 14] on icon at bounding box center [13, 11] width 7 height 7
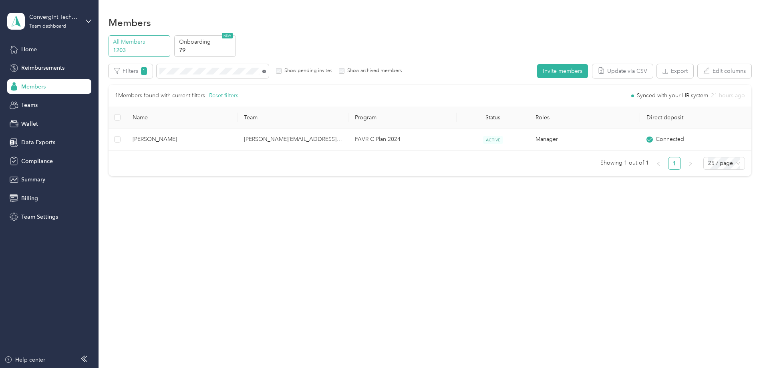
click at [266, 71] on icon at bounding box center [264, 72] width 4 height 4
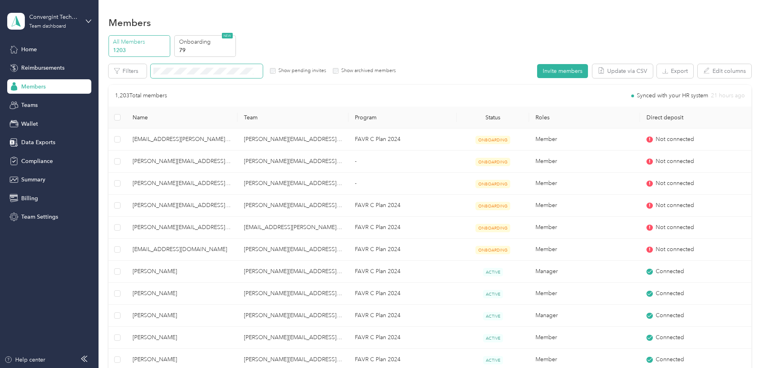
click at [225, 65] on span at bounding box center [207, 71] width 112 height 14
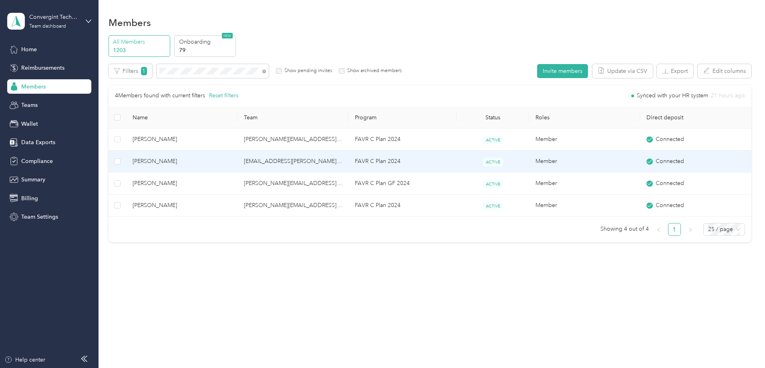
click at [293, 165] on td "[EMAIL_ADDRESS][PERSON_NAME][DOMAIN_NAME]" at bounding box center [292, 162] width 111 height 22
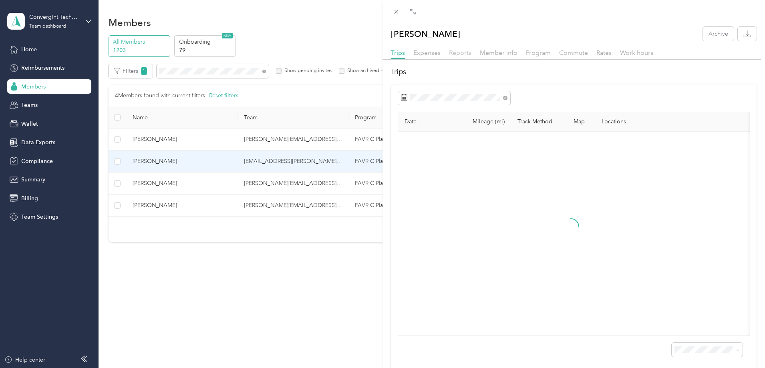
click at [460, 53] on span "Reports" at bounding box center [460, 53] width 22 height 8
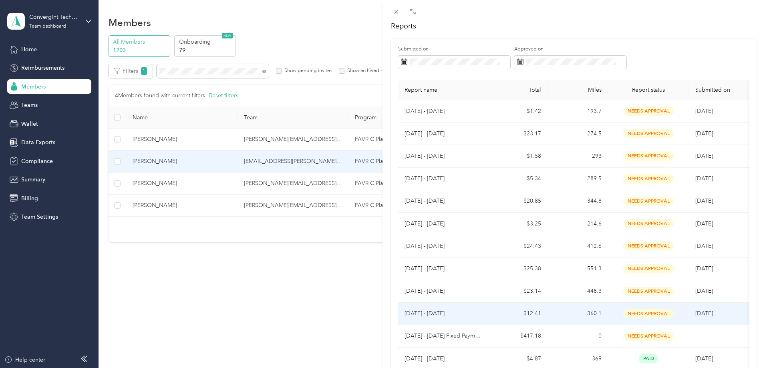
scroll to position [40, 0]
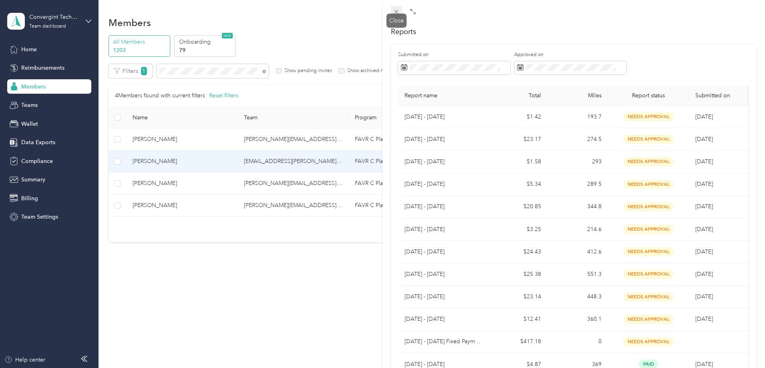
click at [394, 12] on icon at bounding box center [396, 11] width 7 height 7
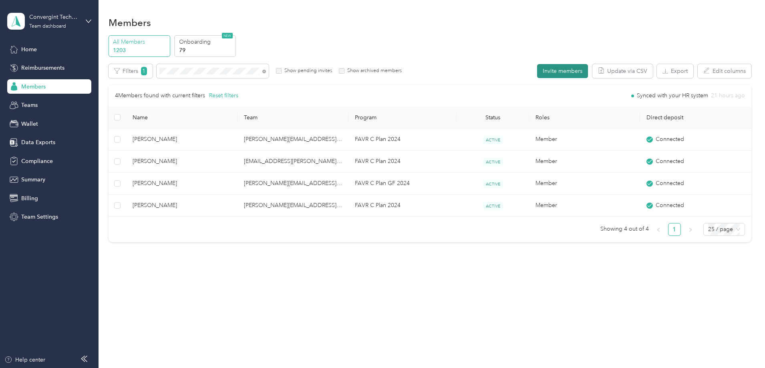
click at [537, 72] on button "Invite members" at bounding box center [562, 71] width 51 height 14
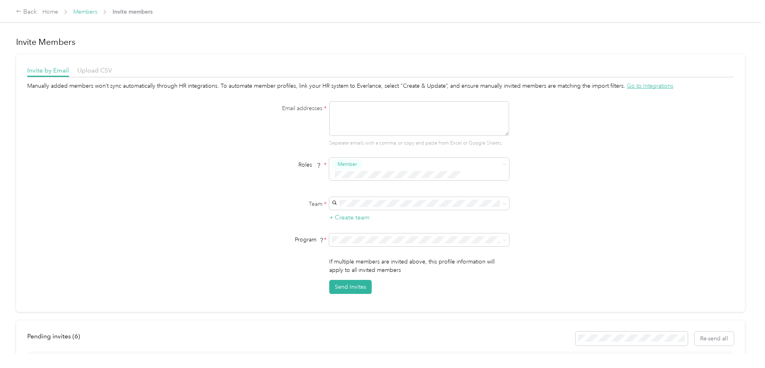
click at [97, 10] on link "Members" at bounding box center [85, 11] width 24 height 7
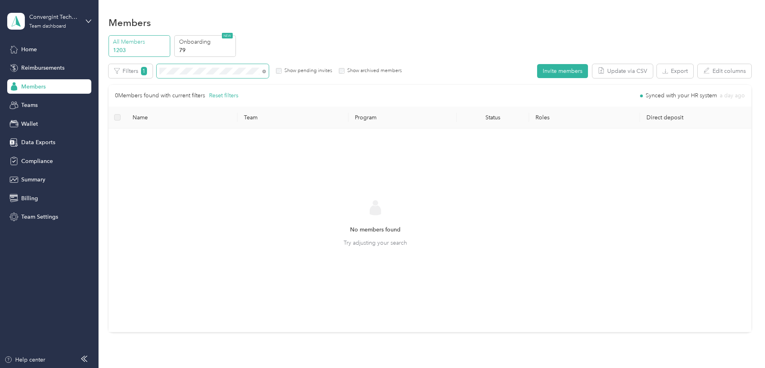
drag, startPoint x: 318, startPoint y: 71, endPoint x: 313, endPoint y: 74, distance: 6.1
click at [266, 71] on icon at bounding box center [264, 72] width 4 height 4
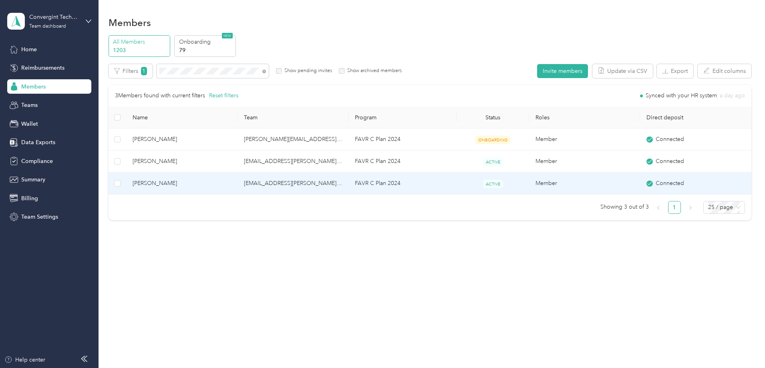
click at [348, 183] on td "[EMAIL_ADDRESS][PERSON_NAME][DOMAIN_NAME]" at bounding box center [292, 184] width 111 height 22
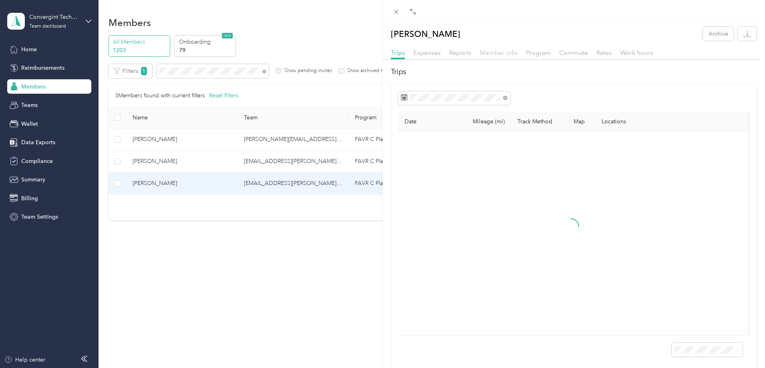
drag, startPoint x: 492, startPoint y: 51, endPoint x: 494, endPoint y: 56, distance: 4.7
click at [492, 51] on span "Member info" at bounding box center [499, 53] width 38 height 8
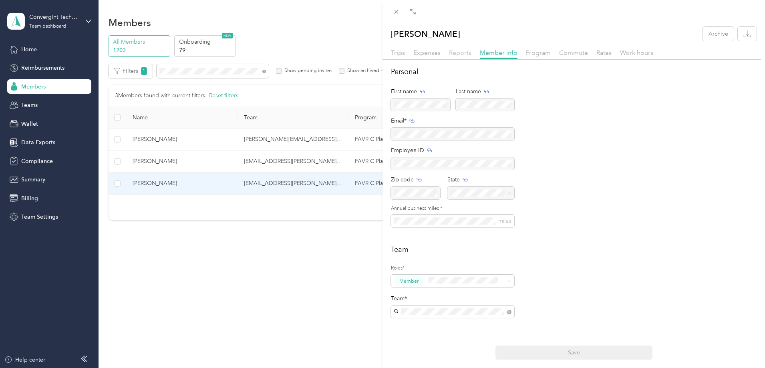
click at [456, 54] on span "Reports" at bounding box center [460, 53] width 22 height 8
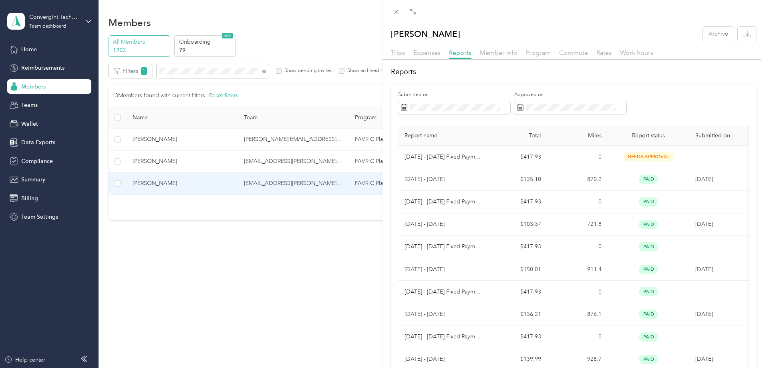
click at [537, 57] on div "Program" at bounding box center [538, 53] width 25 height 10
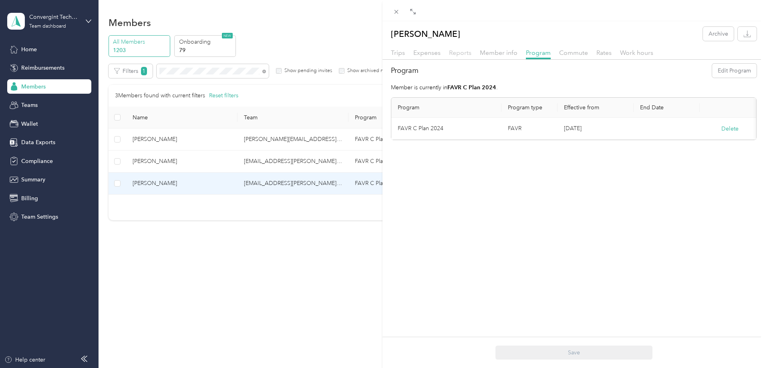
click at [464, 54] on span "Reports" at bounding box center [460, 53] width 22 height 8
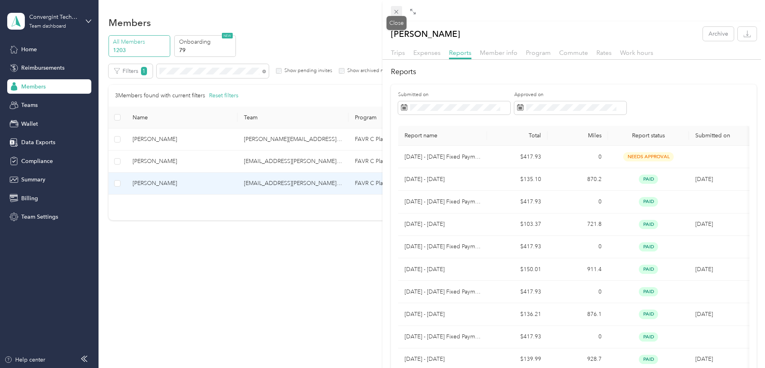
click at [396, 11] on icon at bounding box center [396, 12] width 4 height 4
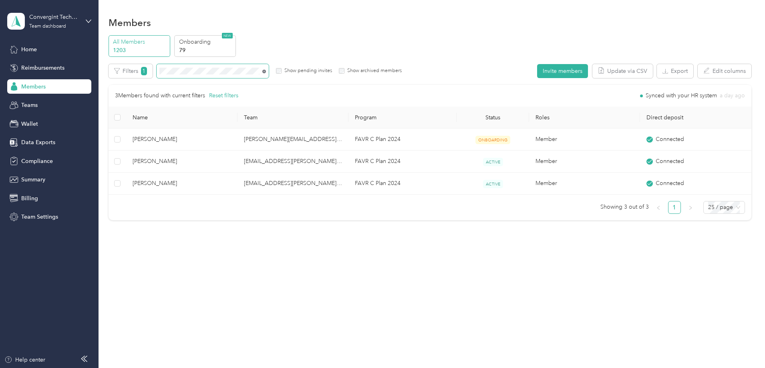
click at [266, 70] on icon at bounding box center [264, 72] width 4 height 4
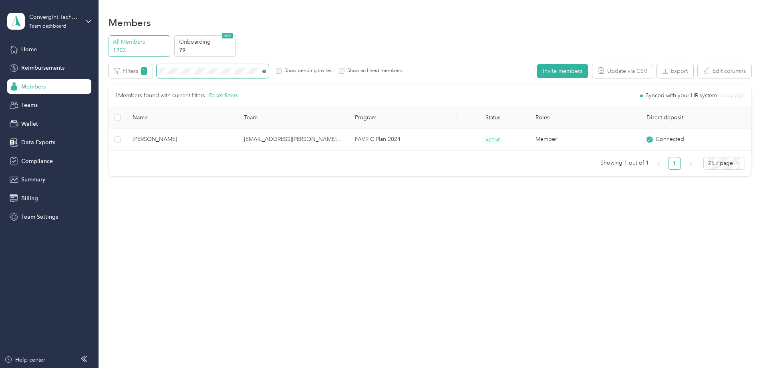
click at [266, 72] on icon at bounding box center [264, 72] width 4 height 4
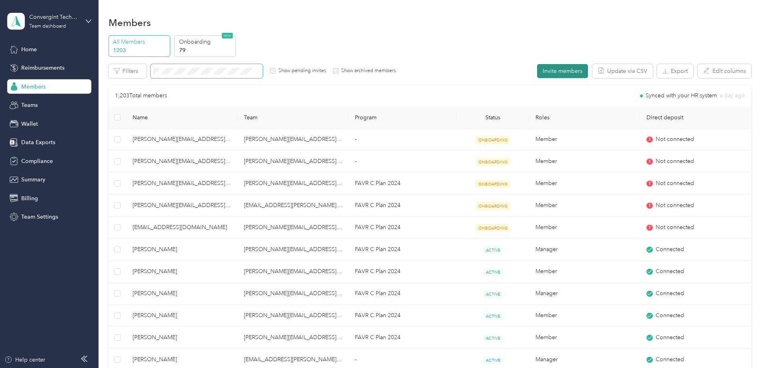
click at [537, 75] on button "Invite members" at bounding box center [562, 71] width 51 height 14
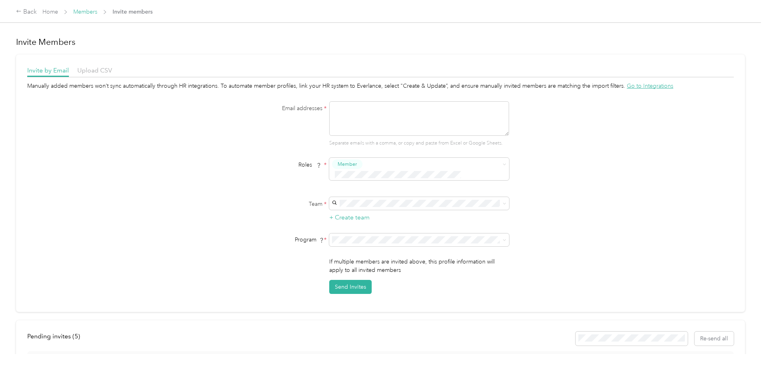
click at [97, 15] on link "Members" at bounding box center [85, 11] width 24 height 7
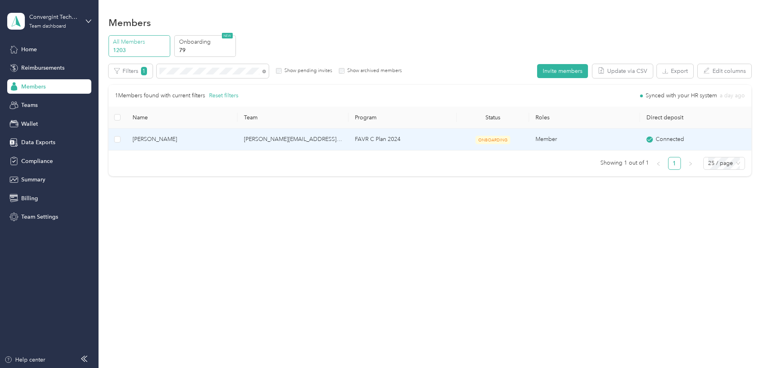
click at [303, 141] on td "[PERSON_NAME][EMAIL_ADDRESS][PERSON_NAME][DOMAIN_NAME]" at bounding box center [292, 140] width 111 height 22
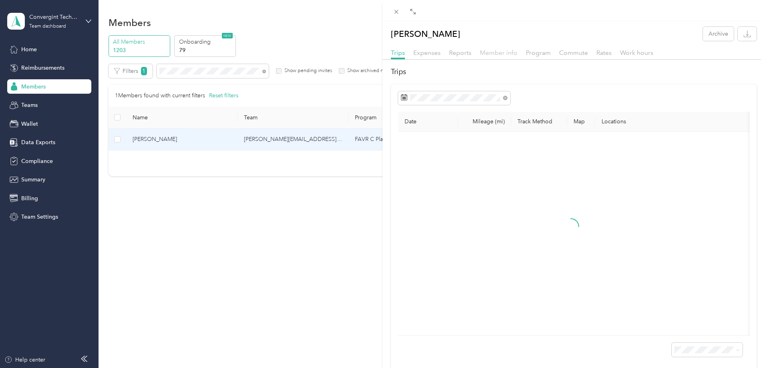
click at [487, 51] on span "Member info" at bounding box center [499, 53] width 38 height 8
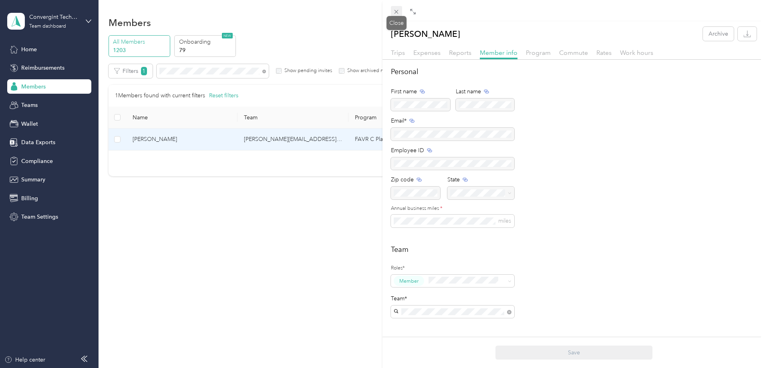
click at [394, 12] on icon at bounding box center [396, 11] width 7 height 7
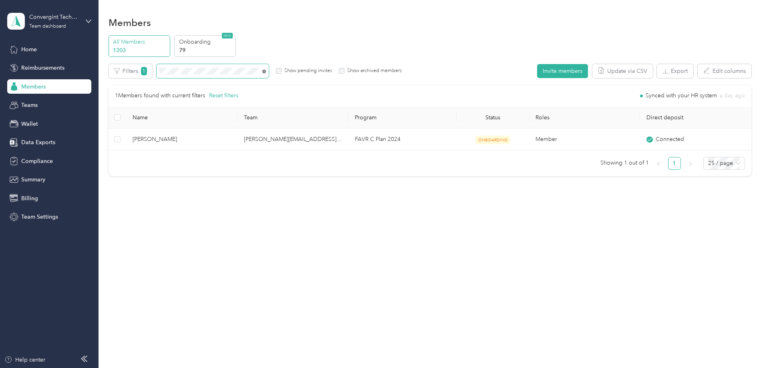
click at [266, 71] on icon at bounding box center [264, 72] width 4 height 4
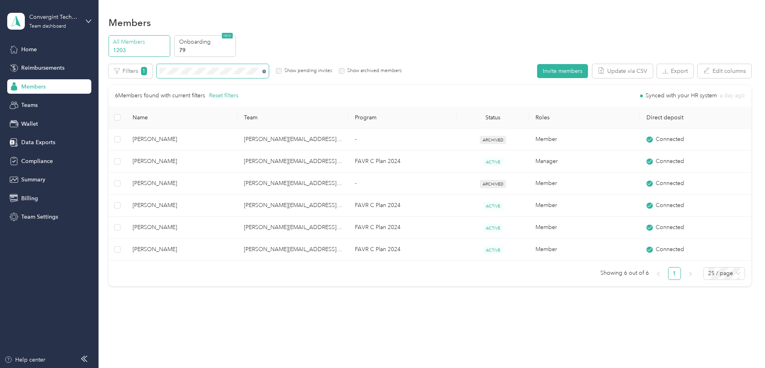
click at [266, 70] on icon at bounding box center [264, 72] width 4 height 4
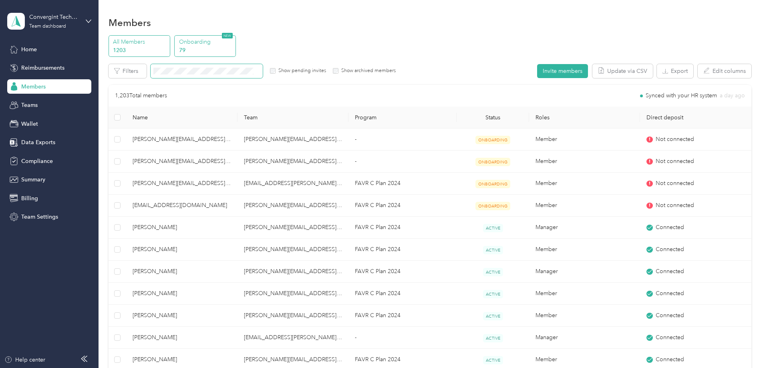
click at [233, 47] on p "79" at bounding box center [206, 50] width 54 height 8
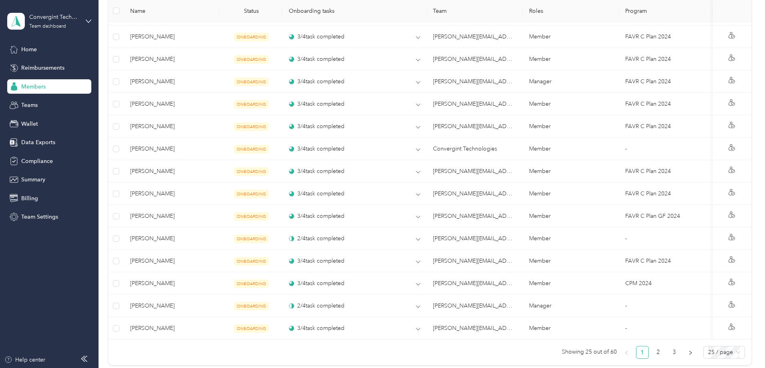
scroll to position [614, 0]
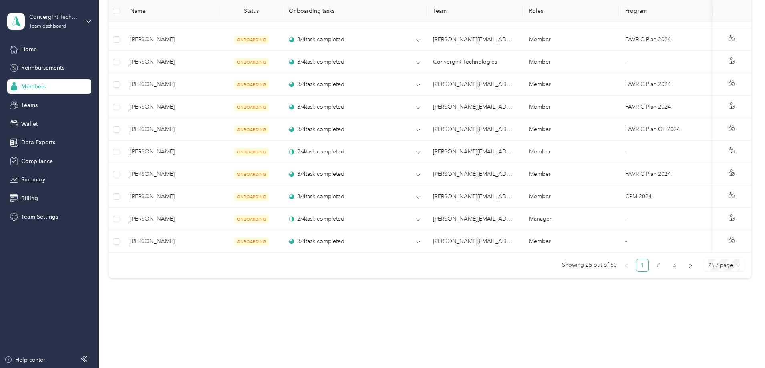
click at [708, 264] on span "25 / page" at bounding box center [724, 266] width 32 height 12
click at [710, 305] on div "100 / page" at bounding box center [724, 307] width 28 height 9
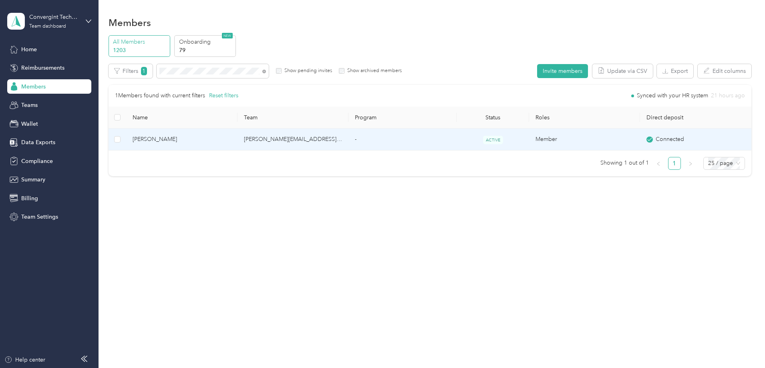
drag, startPoint x: 478, startPoint y: 141, endPoint x: 383, endPoint y: 148, distance: 95.2
click at [383, 148] on td "-" at bounding box center [402, 140] width 108 height 22
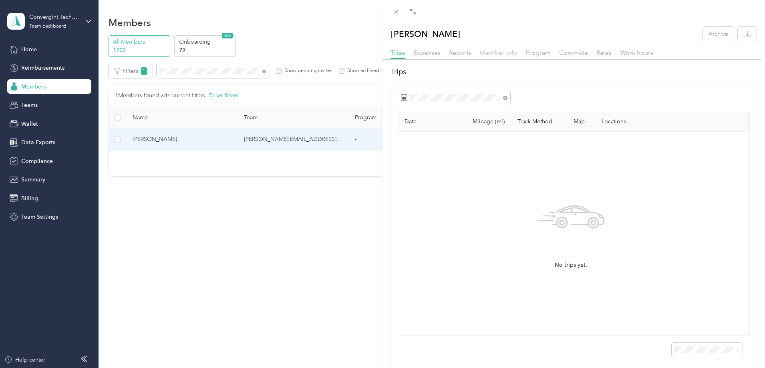
click at [508, 54] on span "Member info" at bounding box center [499, 53] width 38 height 8
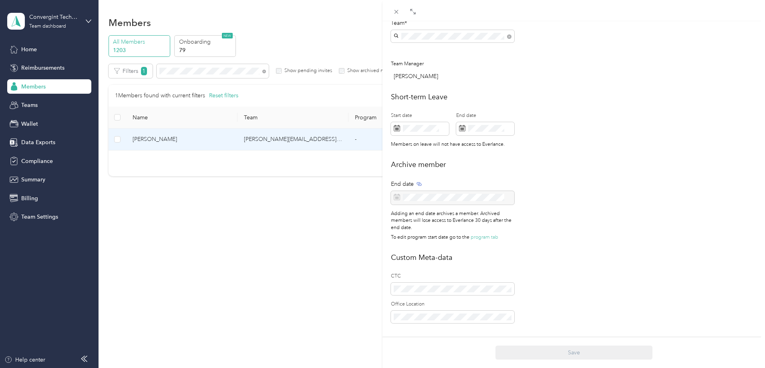
scroll to position [280, 0]
click at [428, 195] on div at bounding box center [452, 198] width 123 height 14
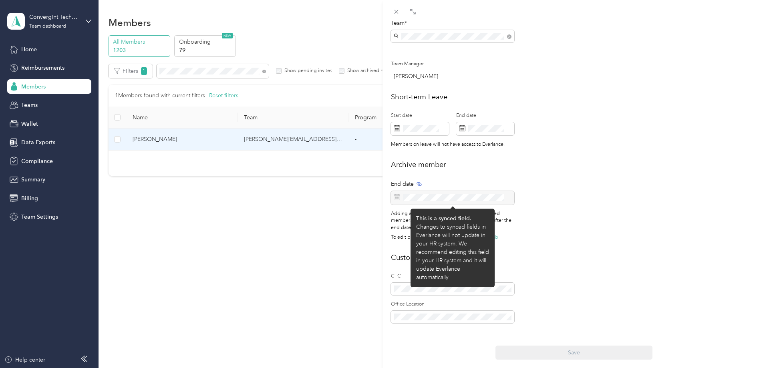
click at [428, 195] on div at bounding box center [452, 198] width 123 height 14
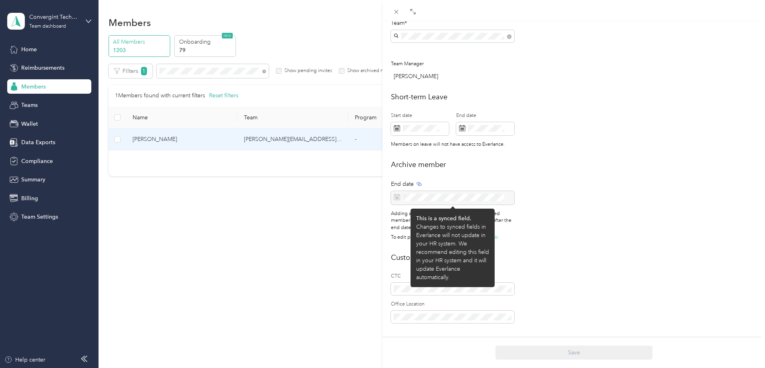
click at [428, 195] on div at bounding box center [452, 198] width 123 height 14
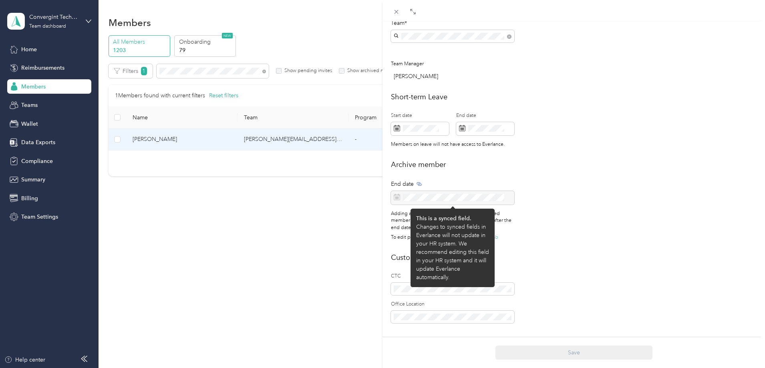
click at [428, 195] on div at bounding box center [452, 198] width 123 height 14
click at [420, 192] on div at bounding box center [452, 198] width 123 height 14
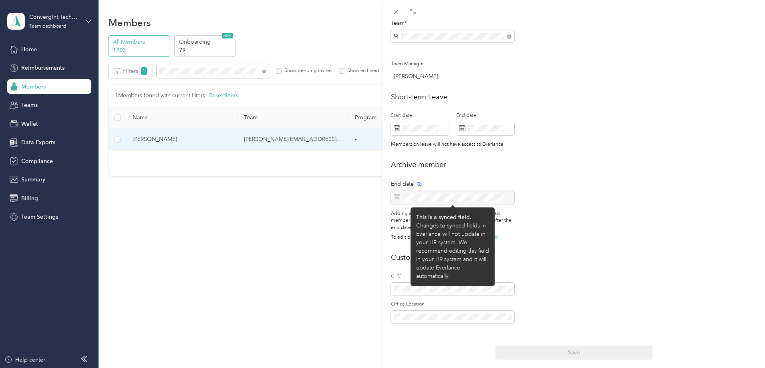
click at [420, 192] on div at bounding box center [452, 198] width 123 height 14
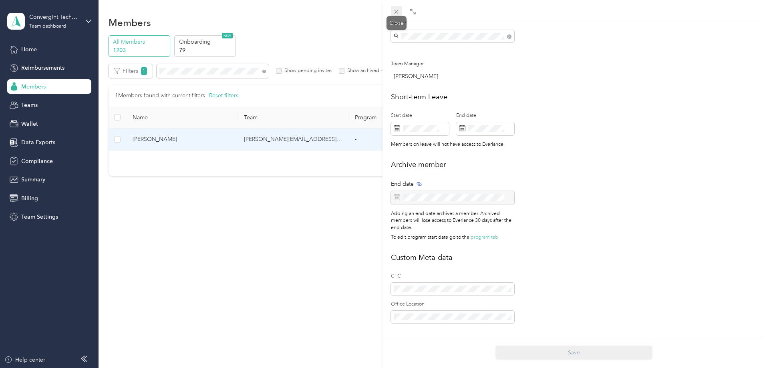
click at [395, 14] on icon at bounding box center [396, 11] width 7 height 7
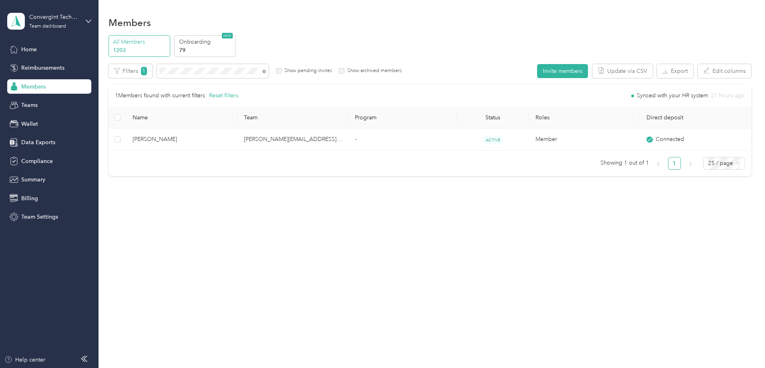
scroll to position [273, 0]
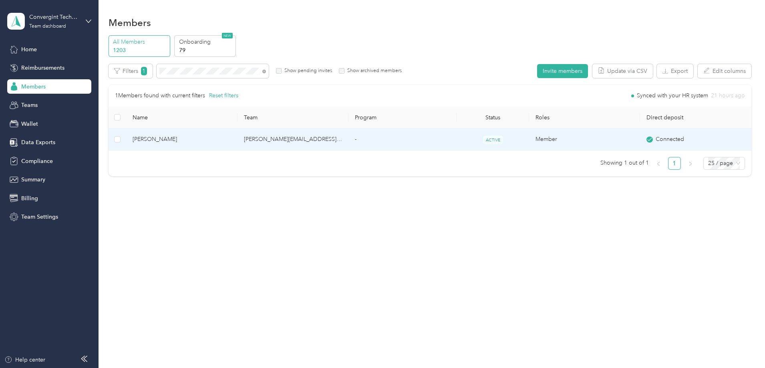
click at [431, 141] on td "-" at bounding box center [402, 140] width 108 height 22
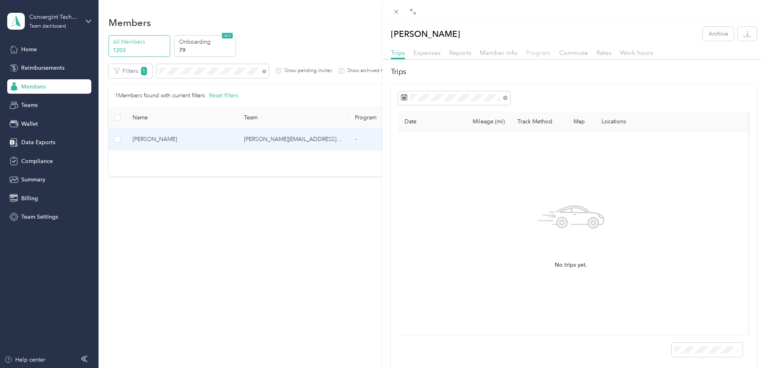
click at [537, 52] on span "Program" at bounding box center [538, 53] width 25 height 8
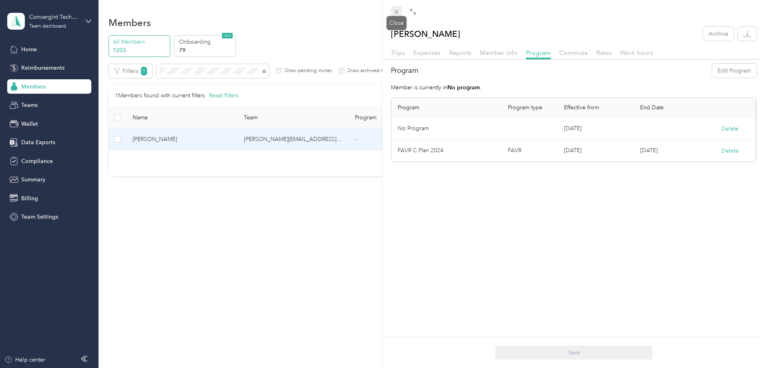
click at [398, 11] on icon at bounding box center [396, 11] width 7 height 7
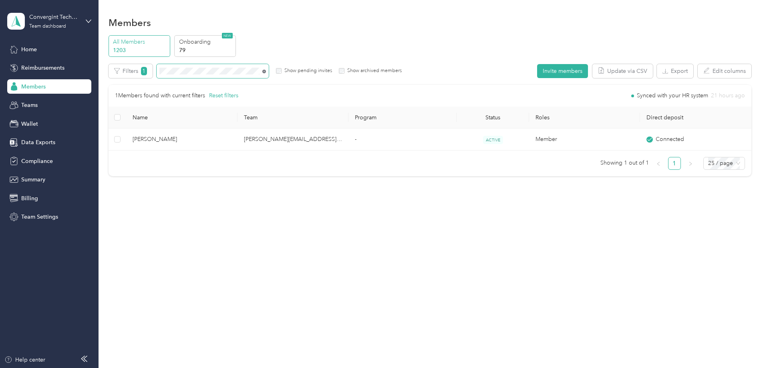
click at [266, 72] on icon at bounding box center [264, 72] width 4 height 4
click at [266, 70] on icon at bounding box center [264, 72] width 4 height 4
click at [266, 71] on icon at bounding box center [264, 72] width 4 height 4
click at [266, 72] on icon at bounding box center [264, 72] width 4 height 4
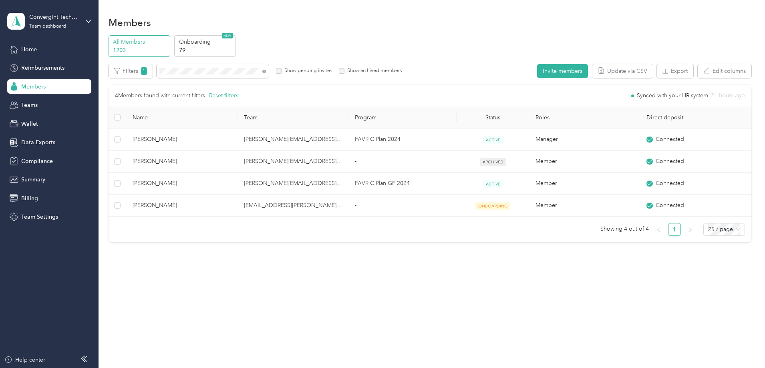
click at [266, 73] on span at bounding box center [264, 71] width 4 height 7
click at [266, 68] on span at bounding box center [264, 71] width 4 height 7
click at [266, 70] on icon at bounding box center [264, 72] width 4 height 4
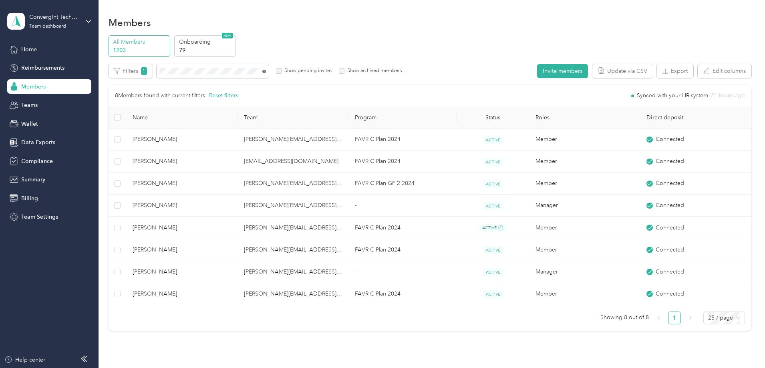
click at [266, 72] on icon at bounding box center [264, 72] width 4 height 4
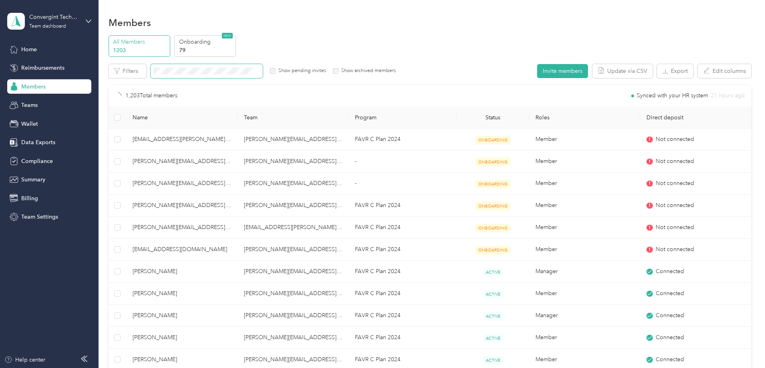
click at [248, 67] on span at bounding box center [207, 71] width 112 height 14
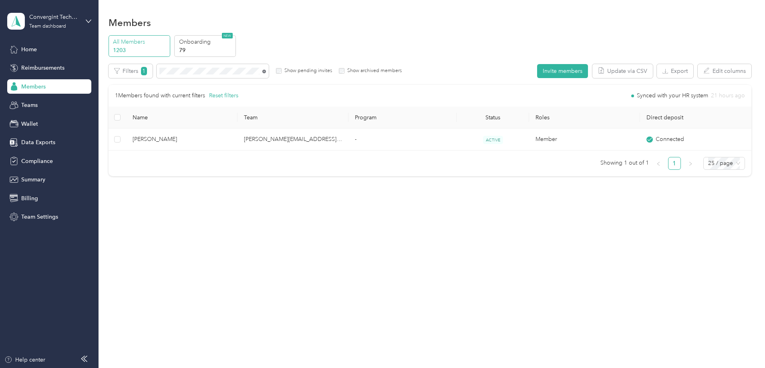
click at [266, 72] on icon at bounding box center [264, 72] width 4 height 4
click at [266, 70] on icon at bounding box center [264, 72] width 4 height 4
click at [266, 71] on icon at bounding box center [264, 72] width 4 height 4
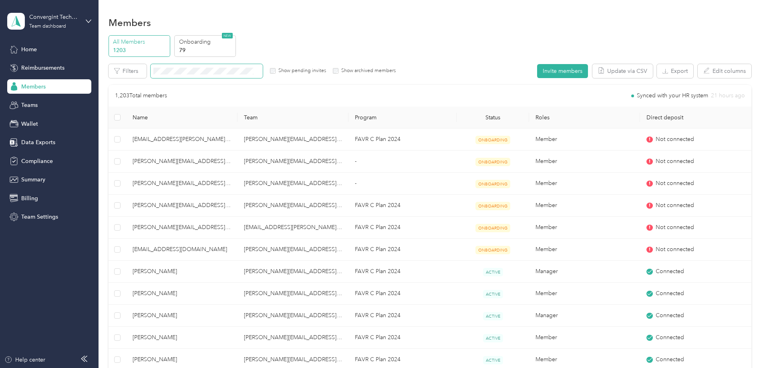
click at [250, 76] on span at bounding box center [207, 71] width 112 height 14
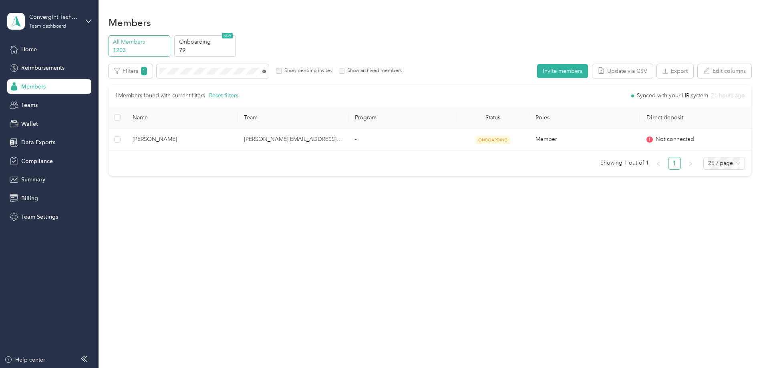
click at [266, 71] on icon at bounding box center [264, 72] width 4 height 4
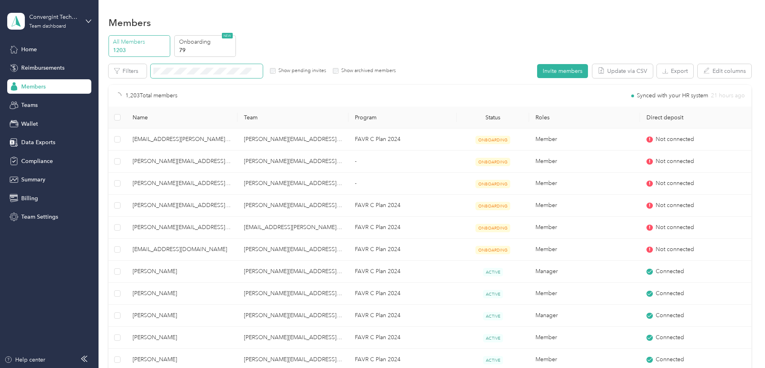
click at [263, 66] on span at bounding box center [207, 71] width 112 height 14
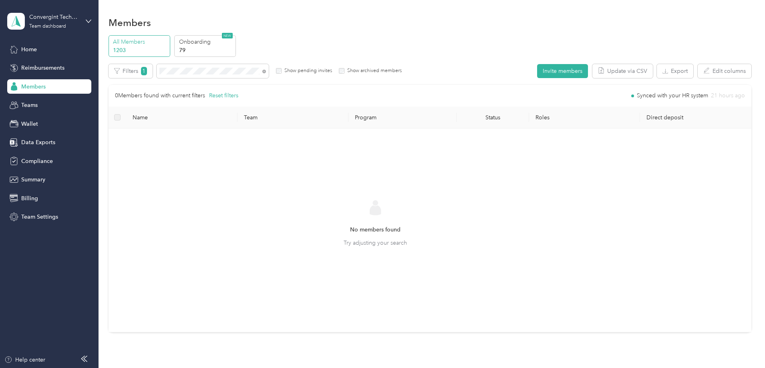
click at [266, 69] on span at bounding box center [264, 71] width 4 height 7
click at [266, 70] on icon at bounding box center [264, 72] width 4 height 4
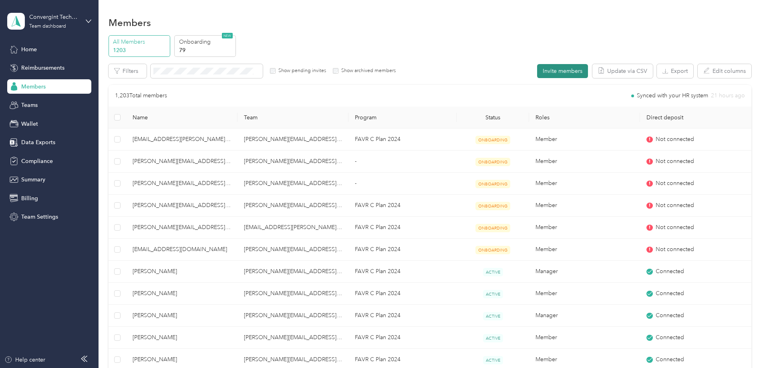
click at [537, 71] on button "Invite members" at bounding box center [562, 71] width 51 height 14
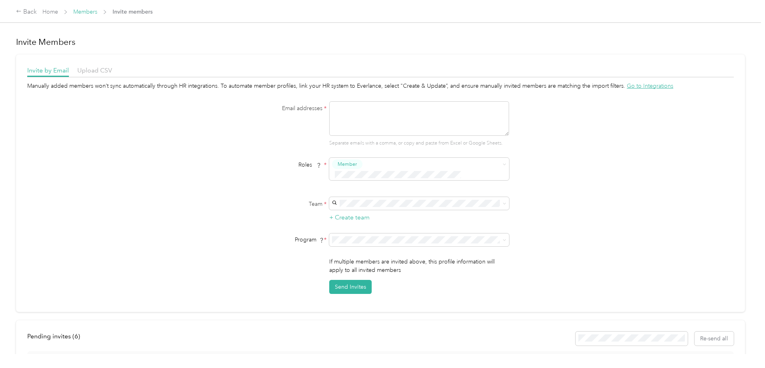
click at [97, 13] on link "Members" at bounding box center [85, 11] width 24 height 7
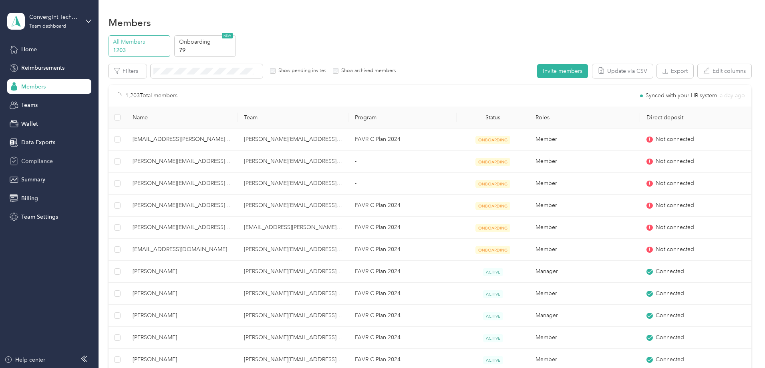
click at [41, 163] on span "Compliance" at bounding box center [37, 161] width 32 height 8
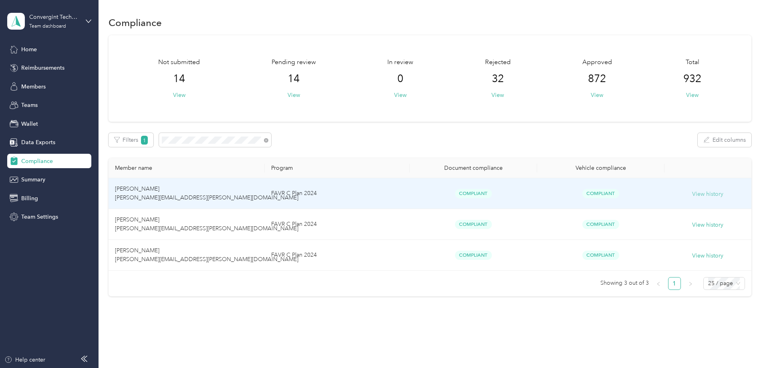
click at [692, 194] on button "View history" at bounding box center [707, 194] width 31 height 9
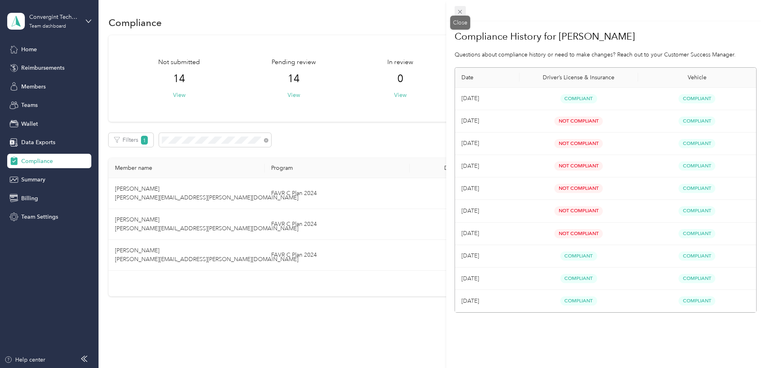
click at [462, 12] on icon at bounding box center [460, 11] width 7 height 7
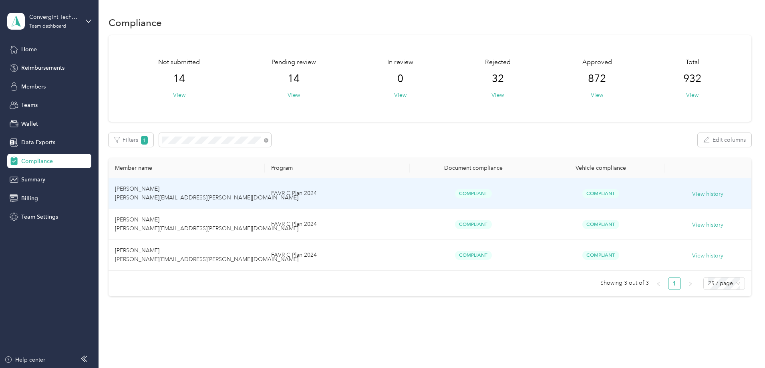
click at [243, 197] on span "Shahara Walker shahara.walker@convergint.com" at bounding box center [206, 193] width 183 height 16
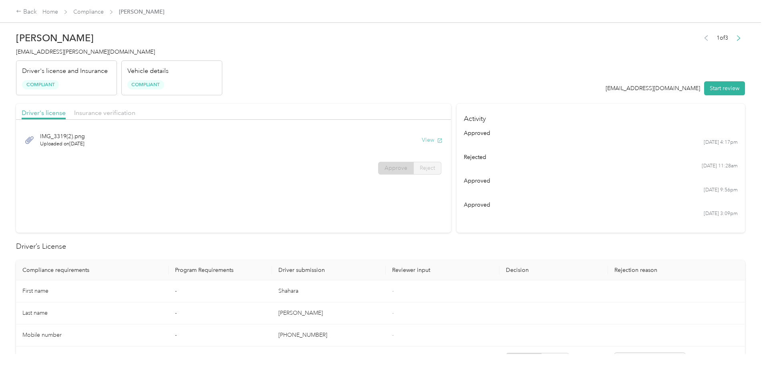
click at [422, 142] on button "View" at bounding box center [432, 140] width 21 height 8
click at [135, 111] on span "Insurance verification" at bounding box center [104, 113] width 61 height 8
click at [422, 140] on button "View" at bounding box center [432, 140] width 21 height 8
